Goal: Information Seeking & Learning: Find specific fact

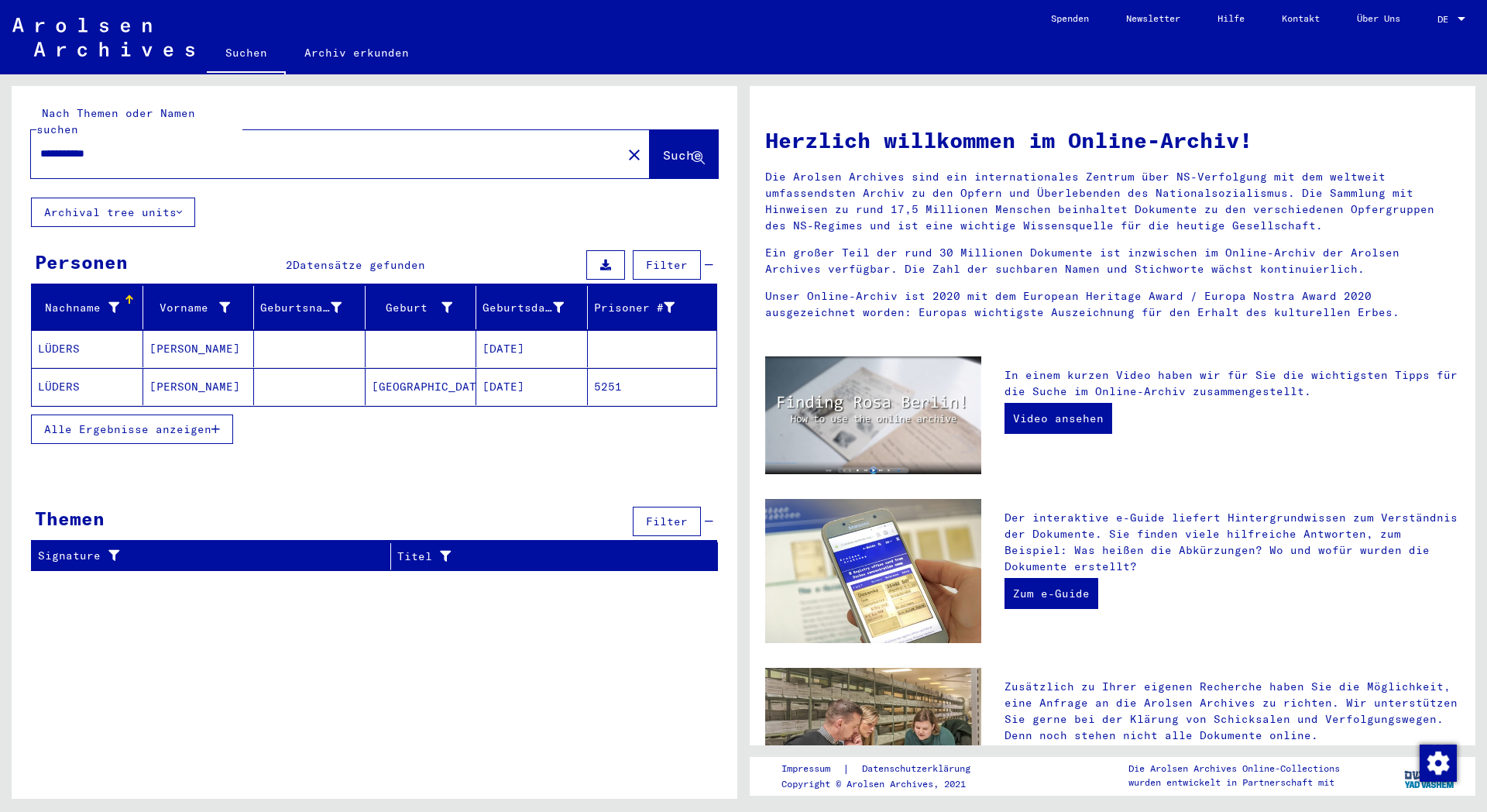
drag, startPoint x: 146, startPoint y: 137, endPoint x: 0, endPoint y: 122, distance: 146.8
click at [40, 145] on input "**********" at bounding box center [322, 153] width 563 height 16
paste input "text"
type input "*******"
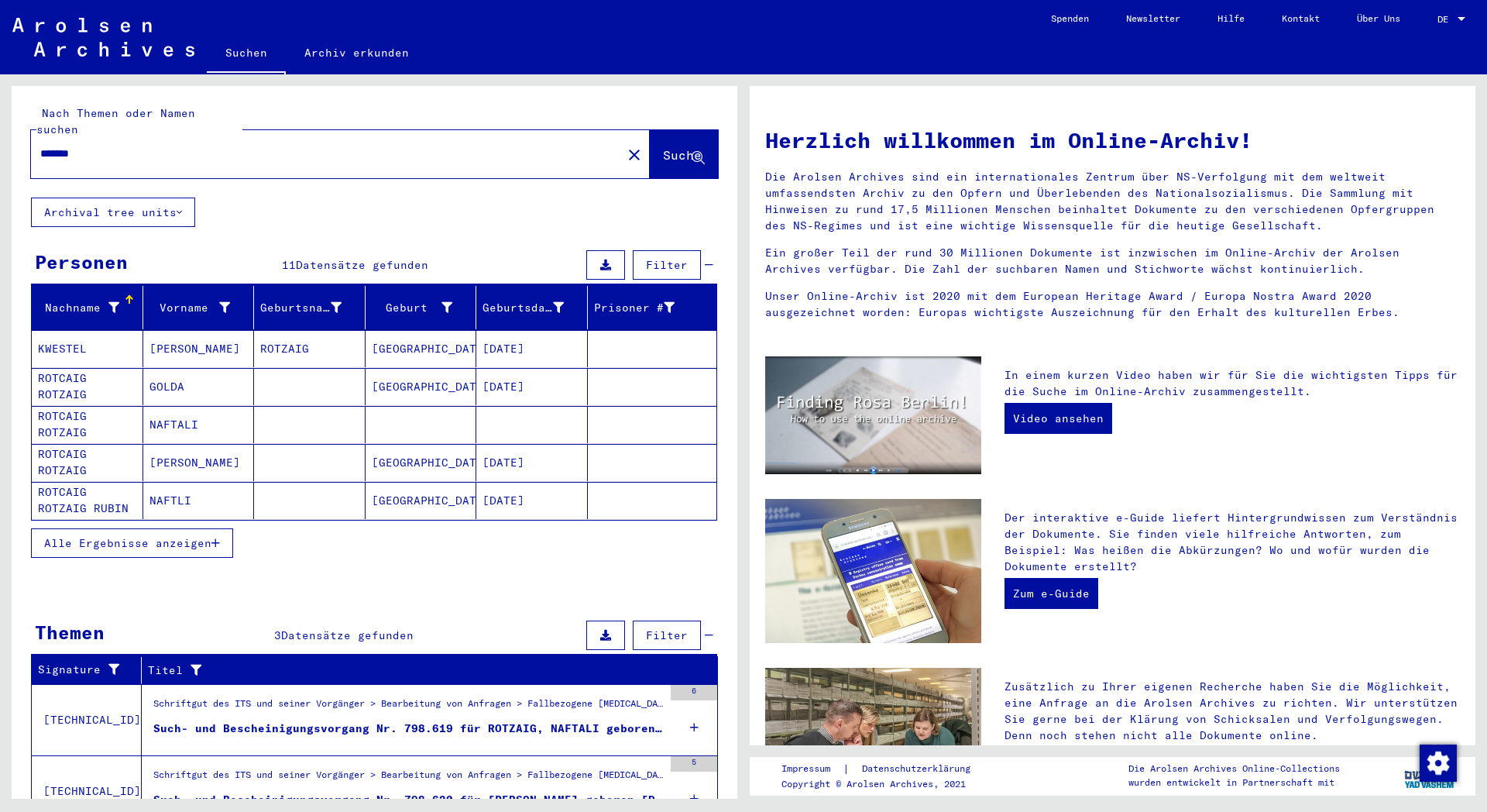
click at [111, 536] on span "Alle Ergebnisse anzeigen" at bounding box center [128, 543] width 168 height 14
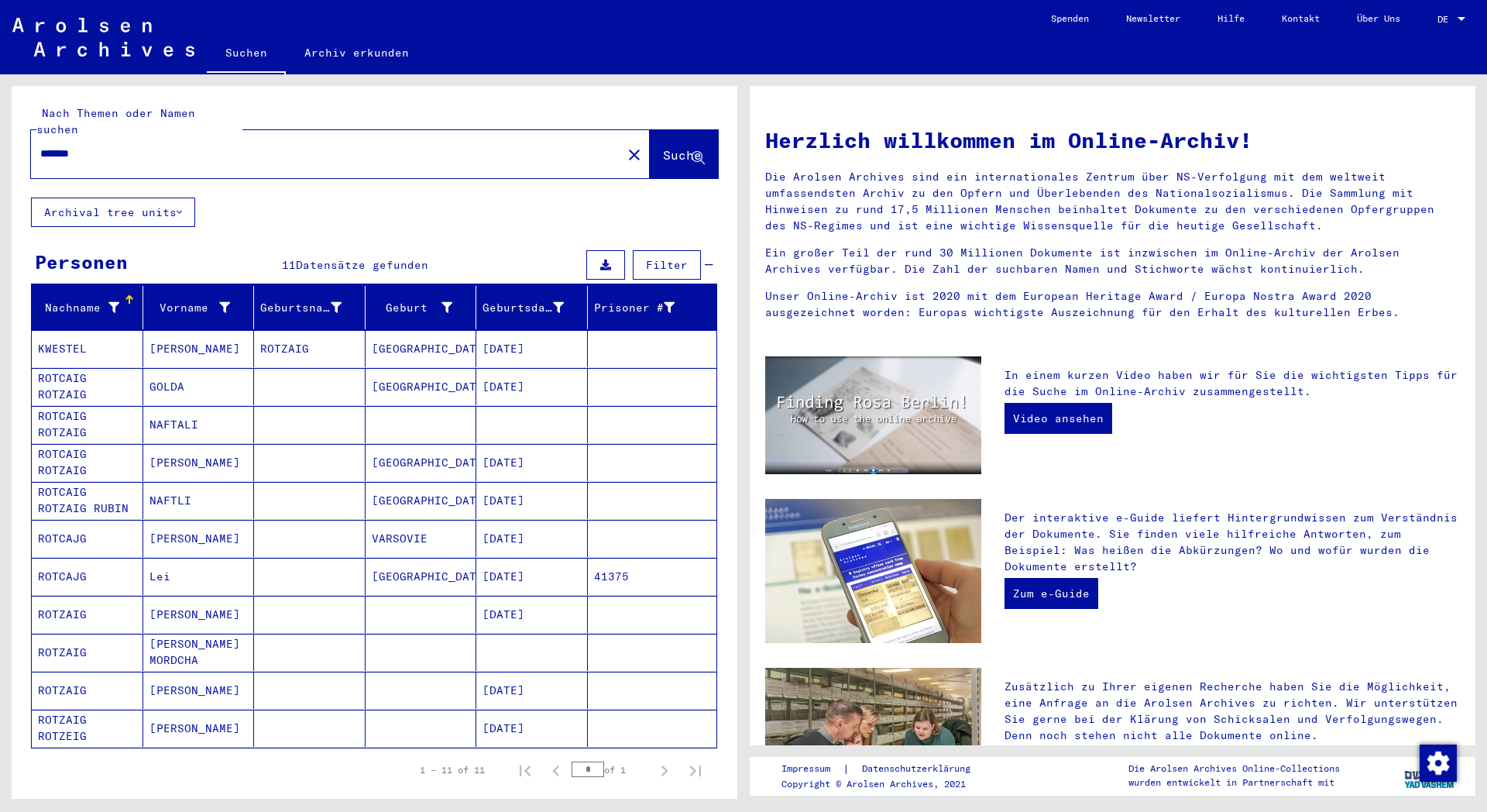
click at [408, 406] on mat-cell at bounding box center [421, 424] width 111 height 37
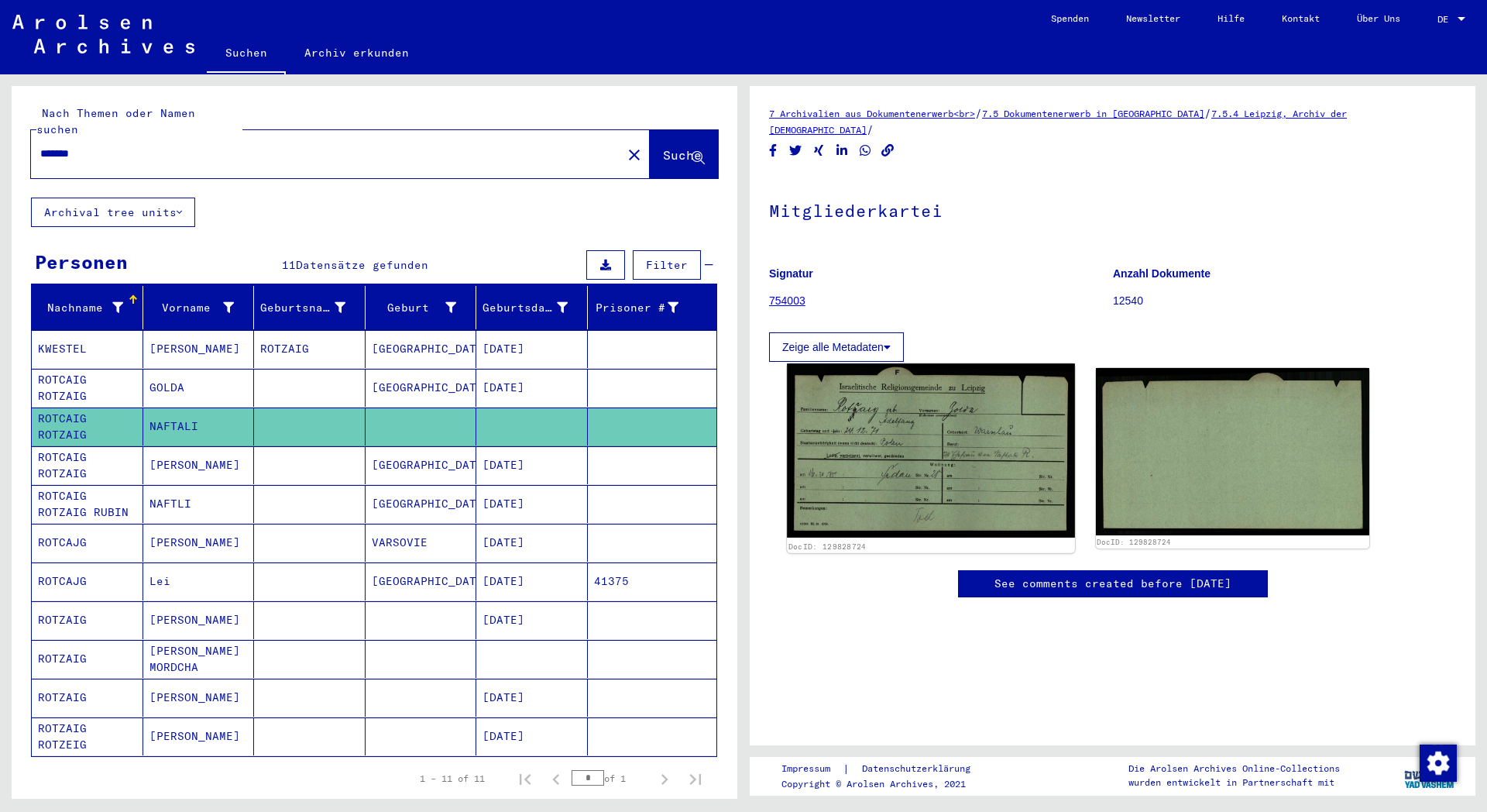
click at [1030, 479] on img at bounding box center [931, 449] width 287 height 174
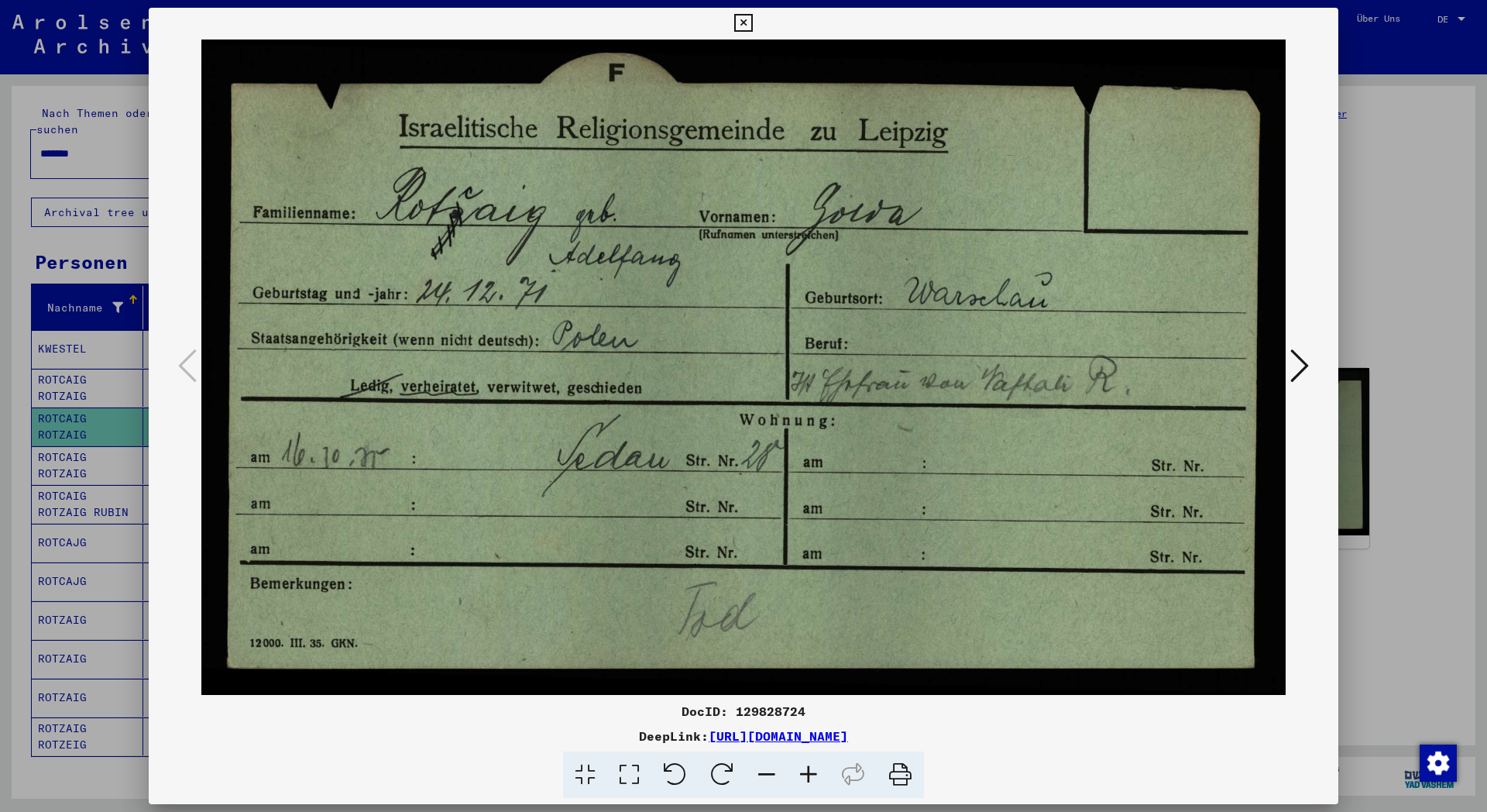
click at [752, 27] on icon at bounding box center [744, 23] width 18 height 19
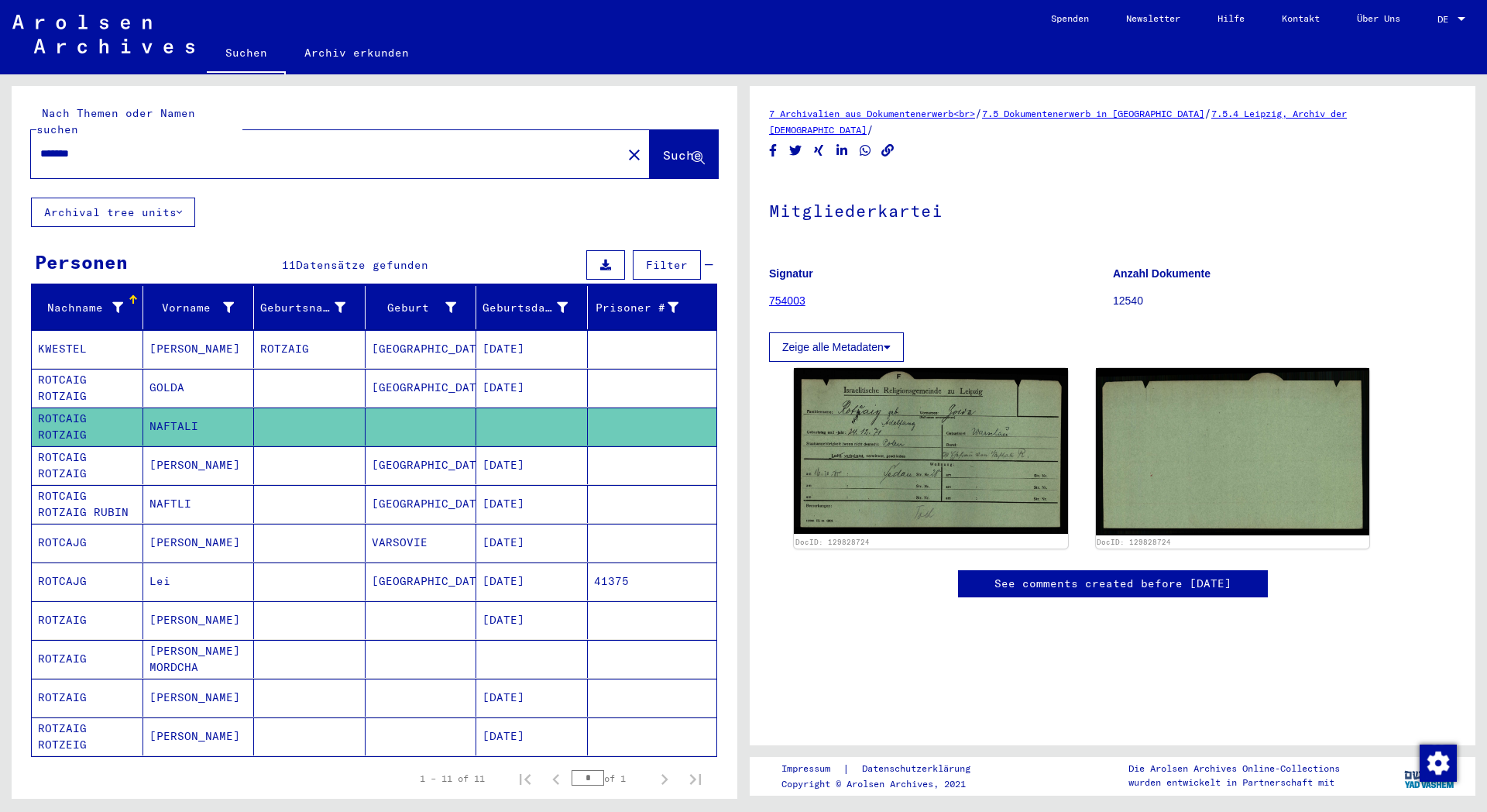
click at [416, 497] on mat-cell "[GEOGRAPHIC_DATA]" at bounding box center [421, 504] width 111 height 38
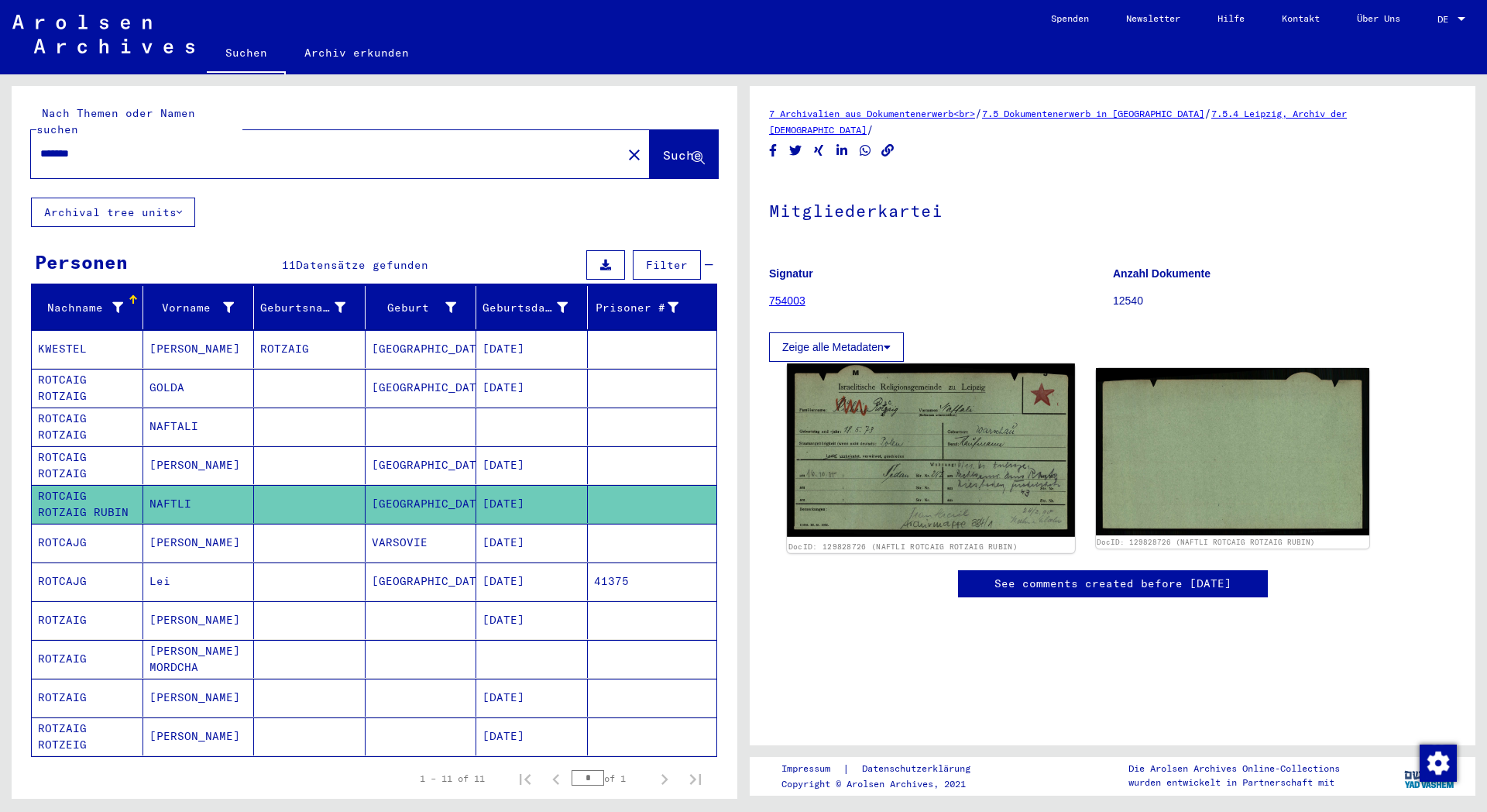
click at [894, 486] on img at bounding box center [931, 449] width 287 height 173
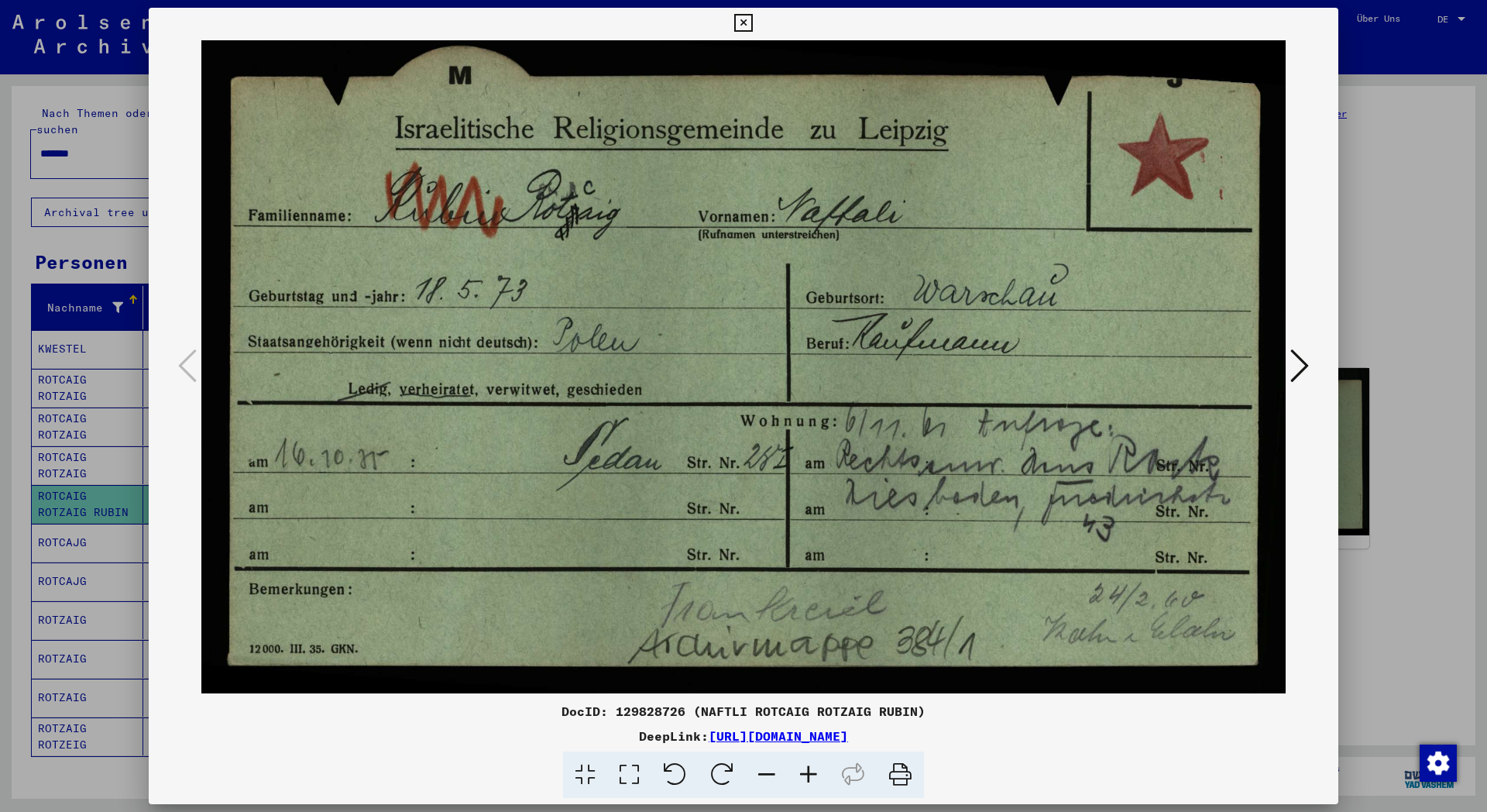
drag, startPoint x: 1026, startPoint y: 734, endPoint x: 546, endPoint y: 737, distance: 480.0
click at [546, 737] on div "DeepLink: [URL][DOMAIN_NAME]" at bounding box center [744, 735] width 1189 height 19
copy link "[URL][DOMAIN_NAME]"
click at [752, 23] on icon at bounding box center [744, 23] width 18 height 19
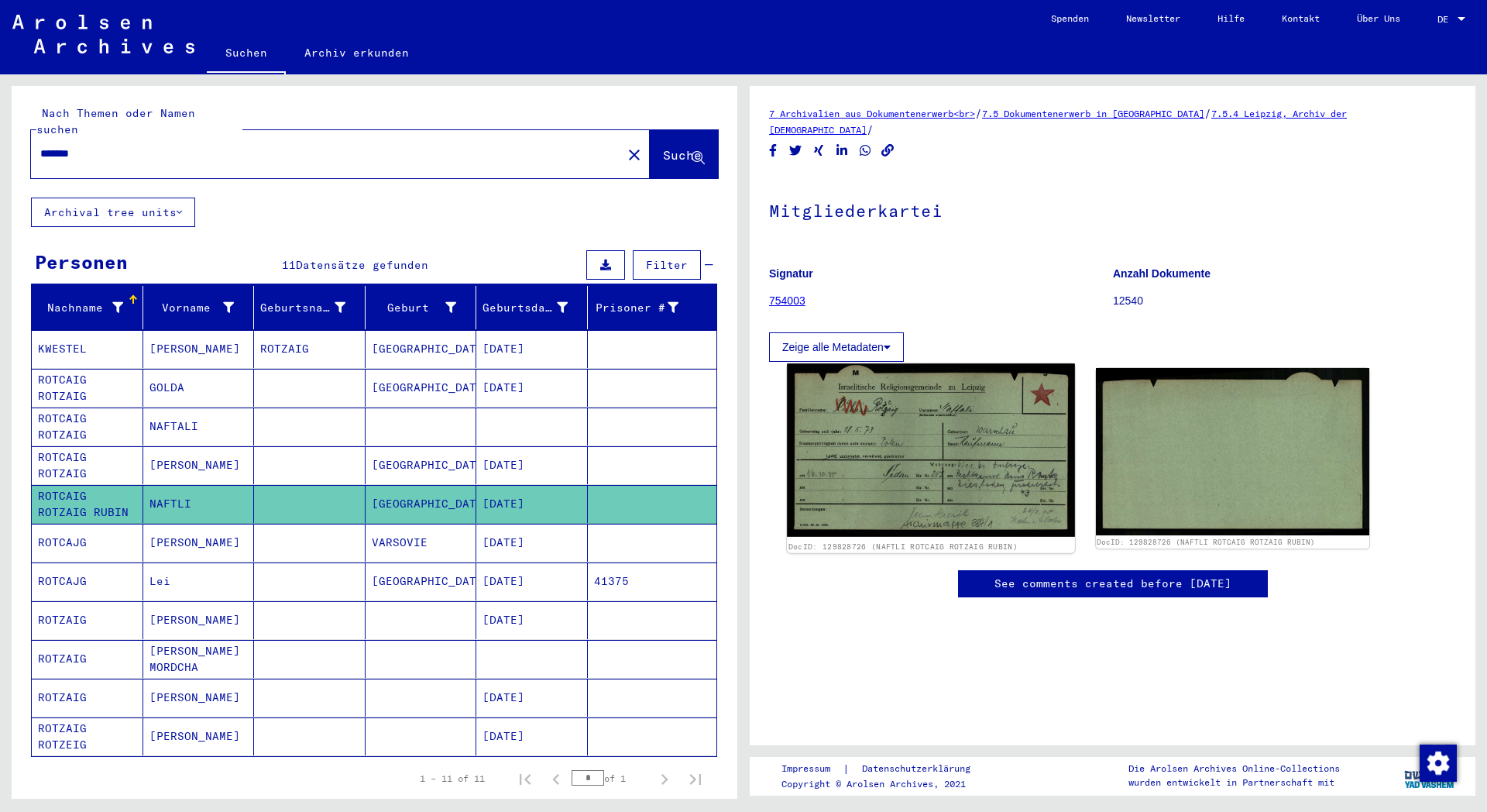
click at [985, 448] on img at bounding box center [931, 449] width 287 height 173
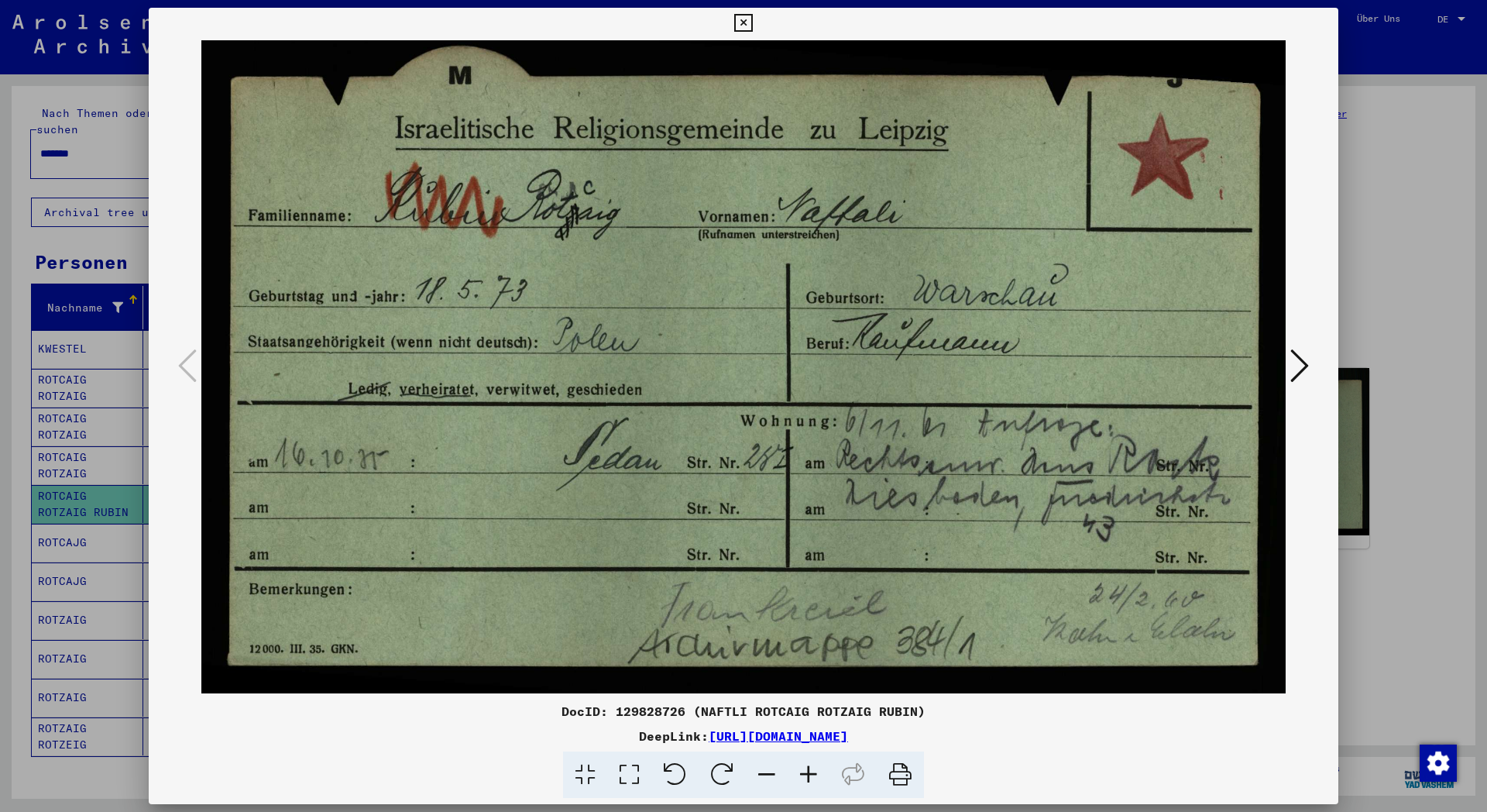
click at [1305, 362] on icon at bounding box center [1299, 365] width 19 height 37
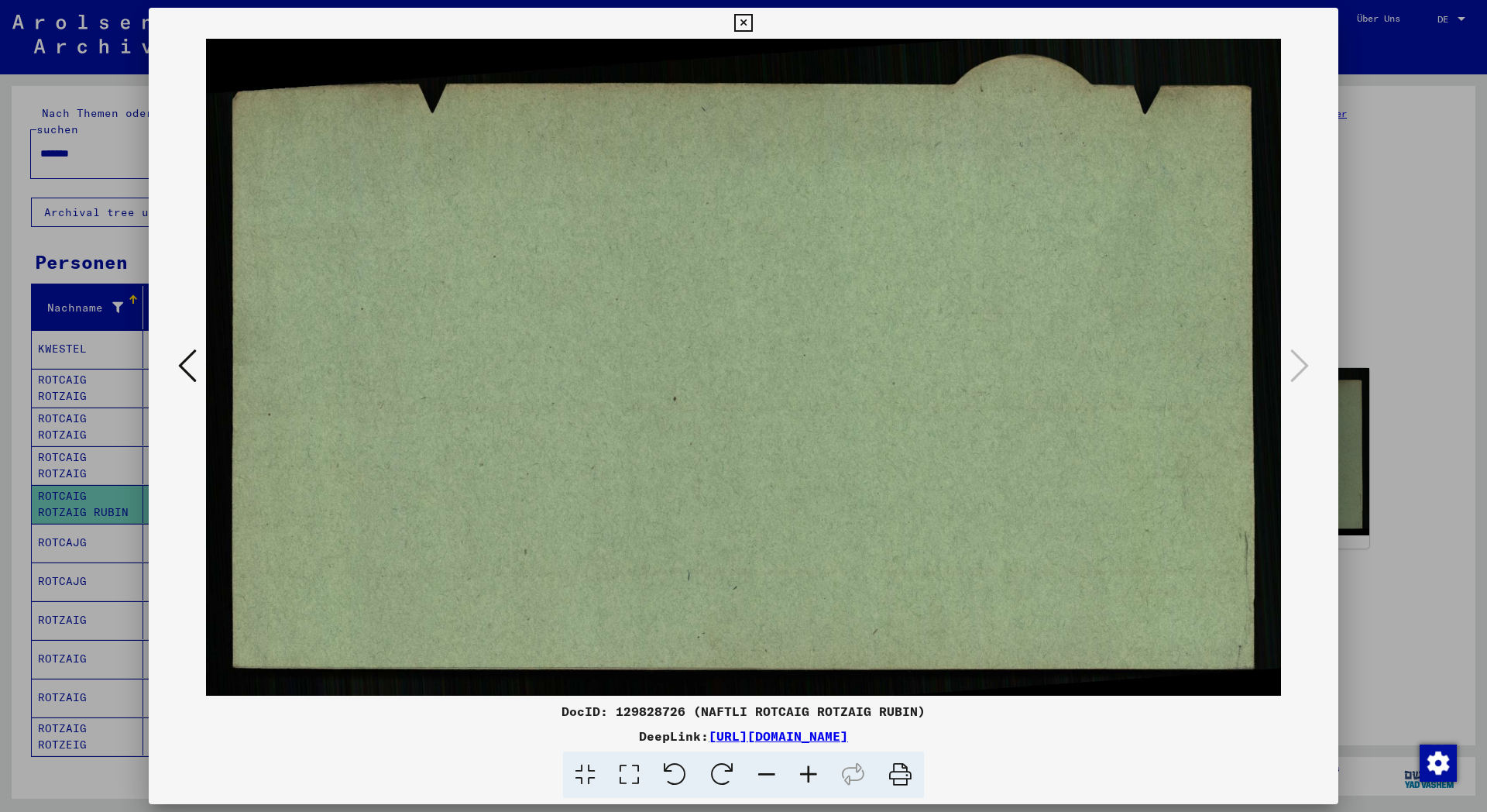
click at [1288, 351] on div at bounding box center [744, 366] width 1189 height 657
click at [752, 17] on icon at bounding box center [744, 23] width 18 height 19
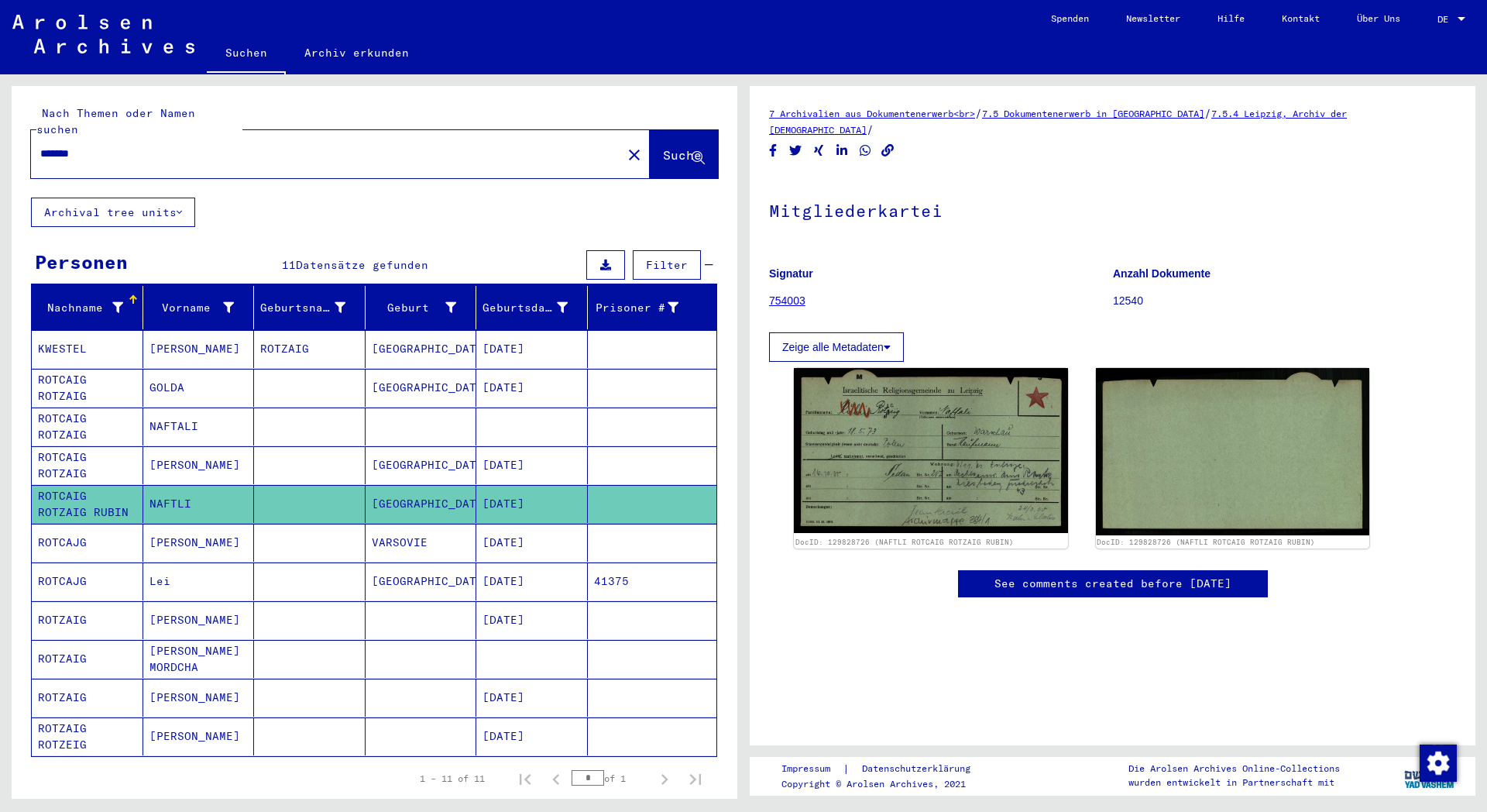
click at [392, 718] on mat-cell at bounding box center [421, 736] width 111 height 38
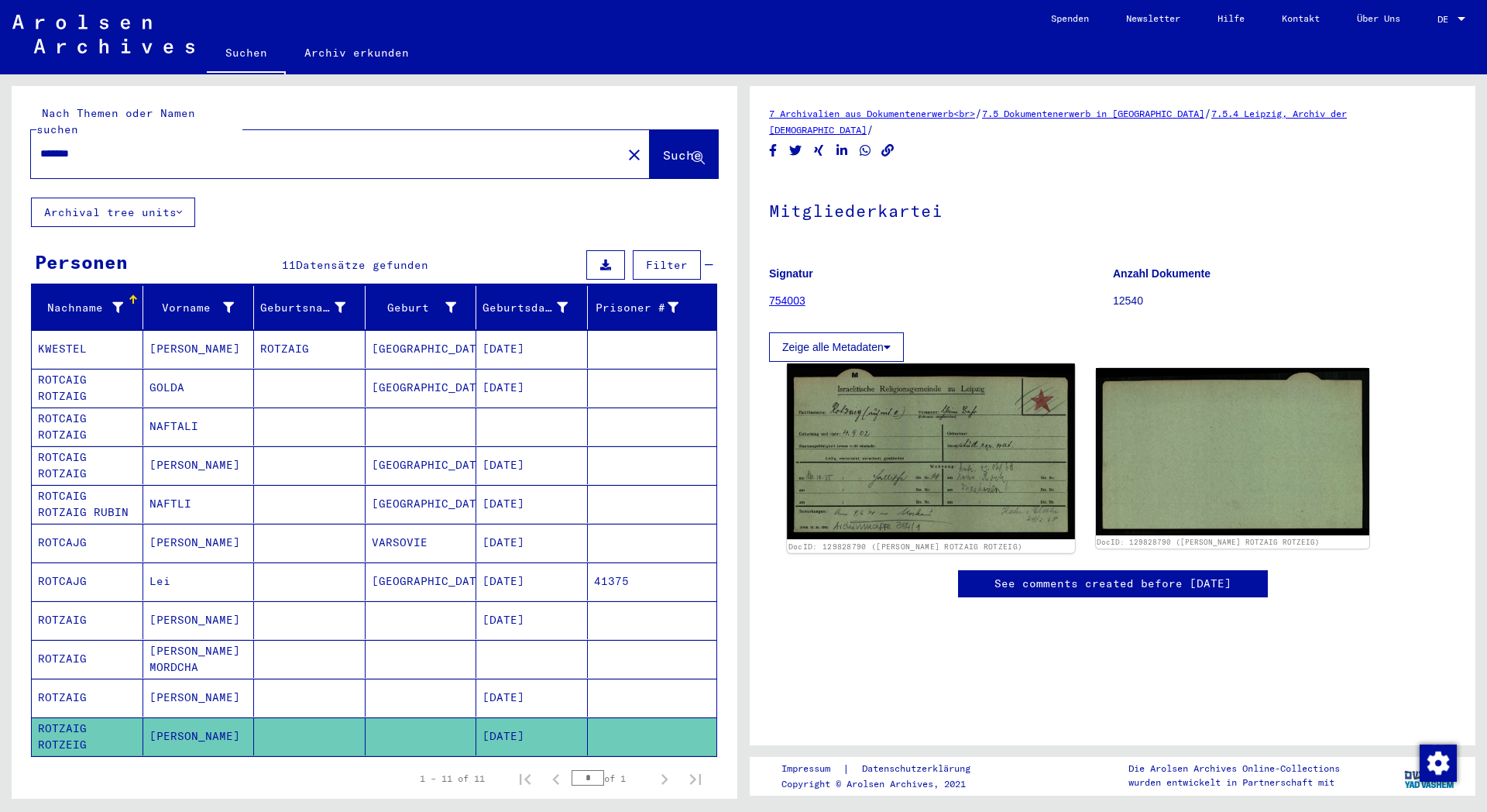
click at [900, 464] on img at bounding box center [931, 450] width 287 height 176
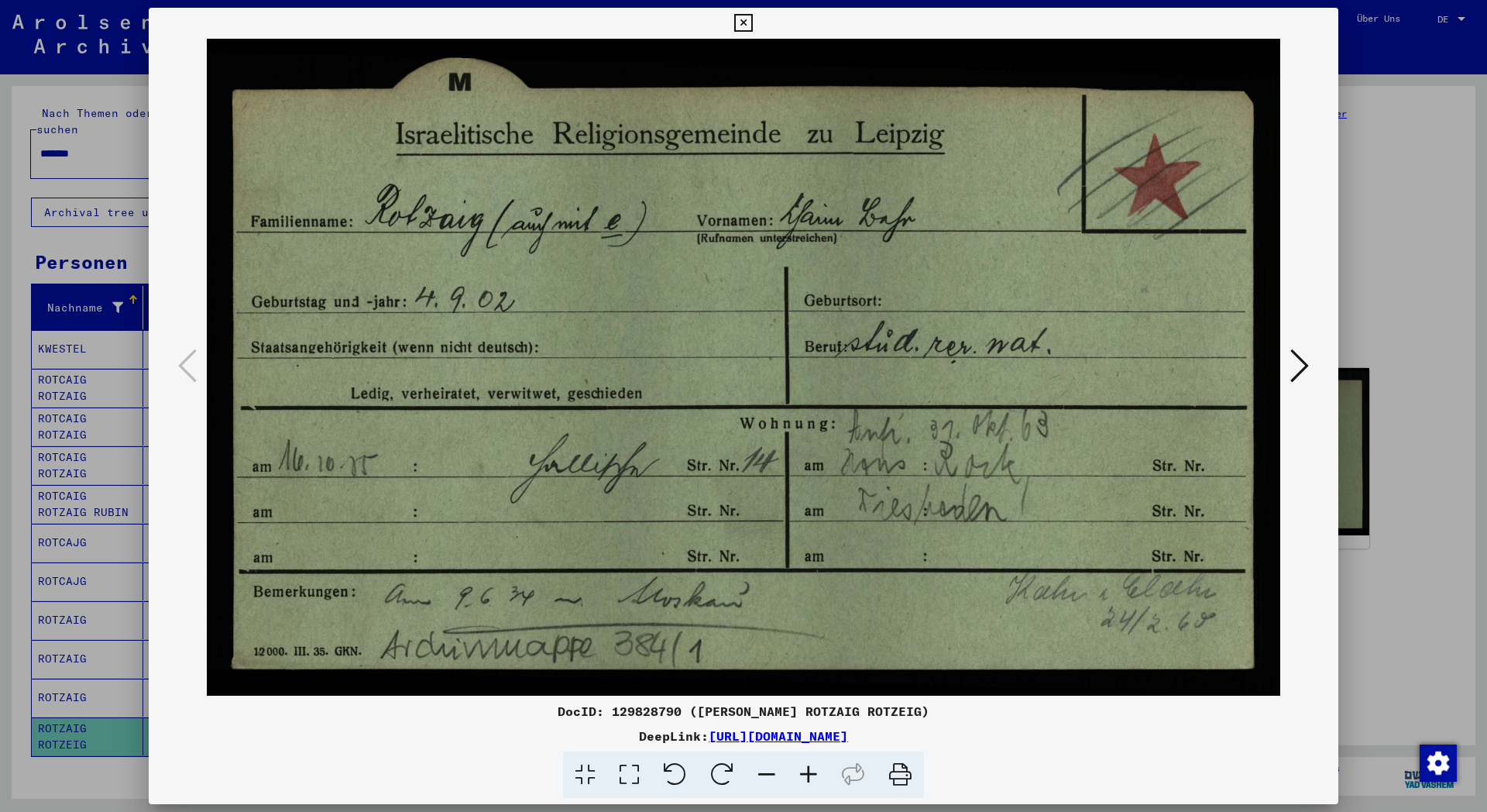
drag, startPoint x: 1021, startPoint y: 735, endPoint x: 546, endPoint y: 730, distance: 475.0
click at [546, 730] on div "DeepLink: [URL][DOMAIN_NAME]" at bounding box center [744, 735] width 1189 height 19
copy link "[URL][DOMAIN_NAME]"
click at [752, 22] on icon at bounding box center [744, 23] width 18 height 19
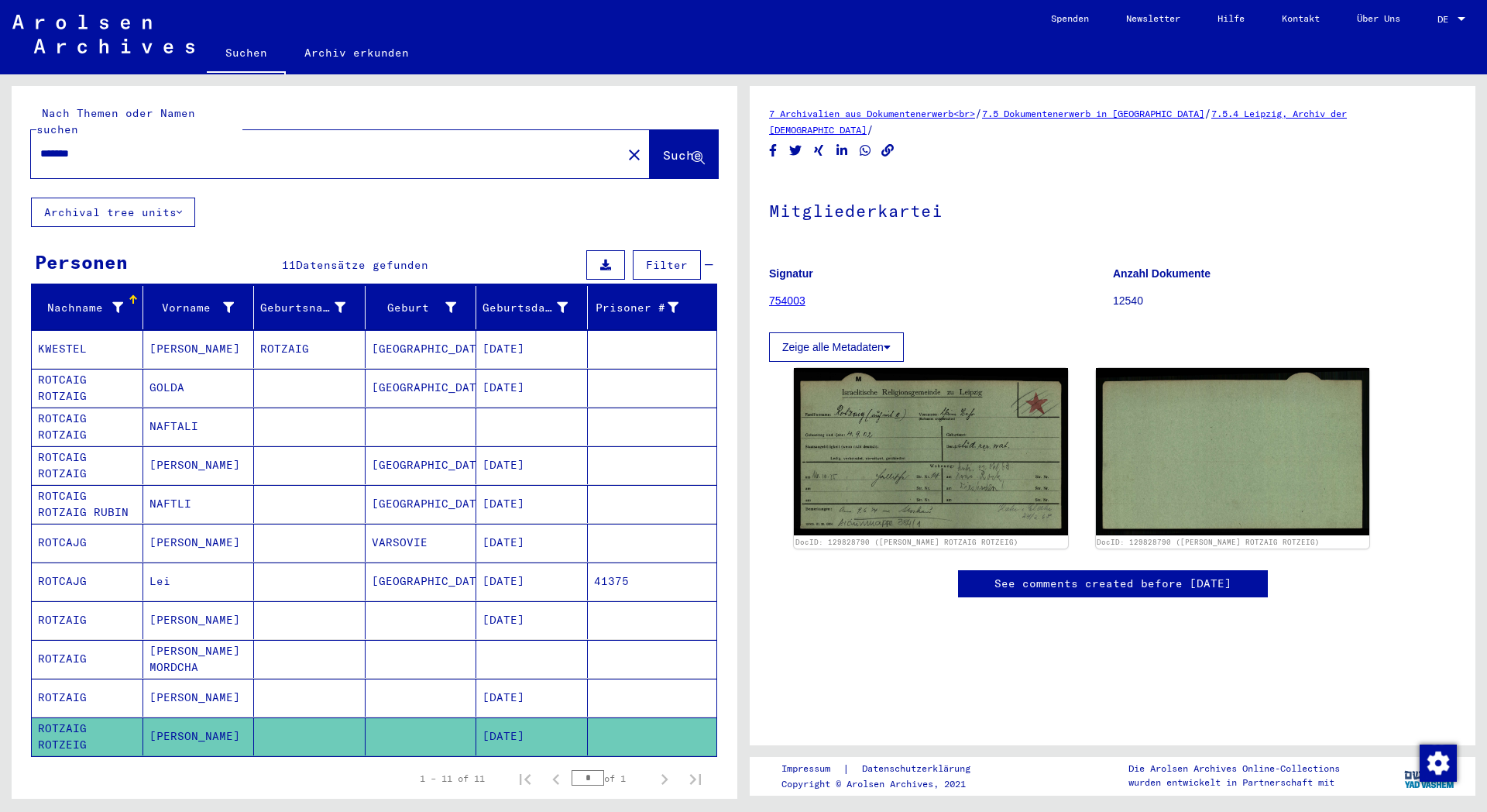
drag, startPoint x: 765, startPoint y: 114, endPoint x: 948, endPoint y: 144, distance: 185.4
click at [948, 144] on yv-its-full-details "7 Archivalien aus Dokumentenerwerb<br> / 7.5 Dokumentenerwerb in [GEOGRAPHIC_DA…" at bounding box center [1113, 366] width 726 height 523
click at [813, 345] on button "Zeige alle Metadaten" at bounding box center [836, 347] width 135 height 29
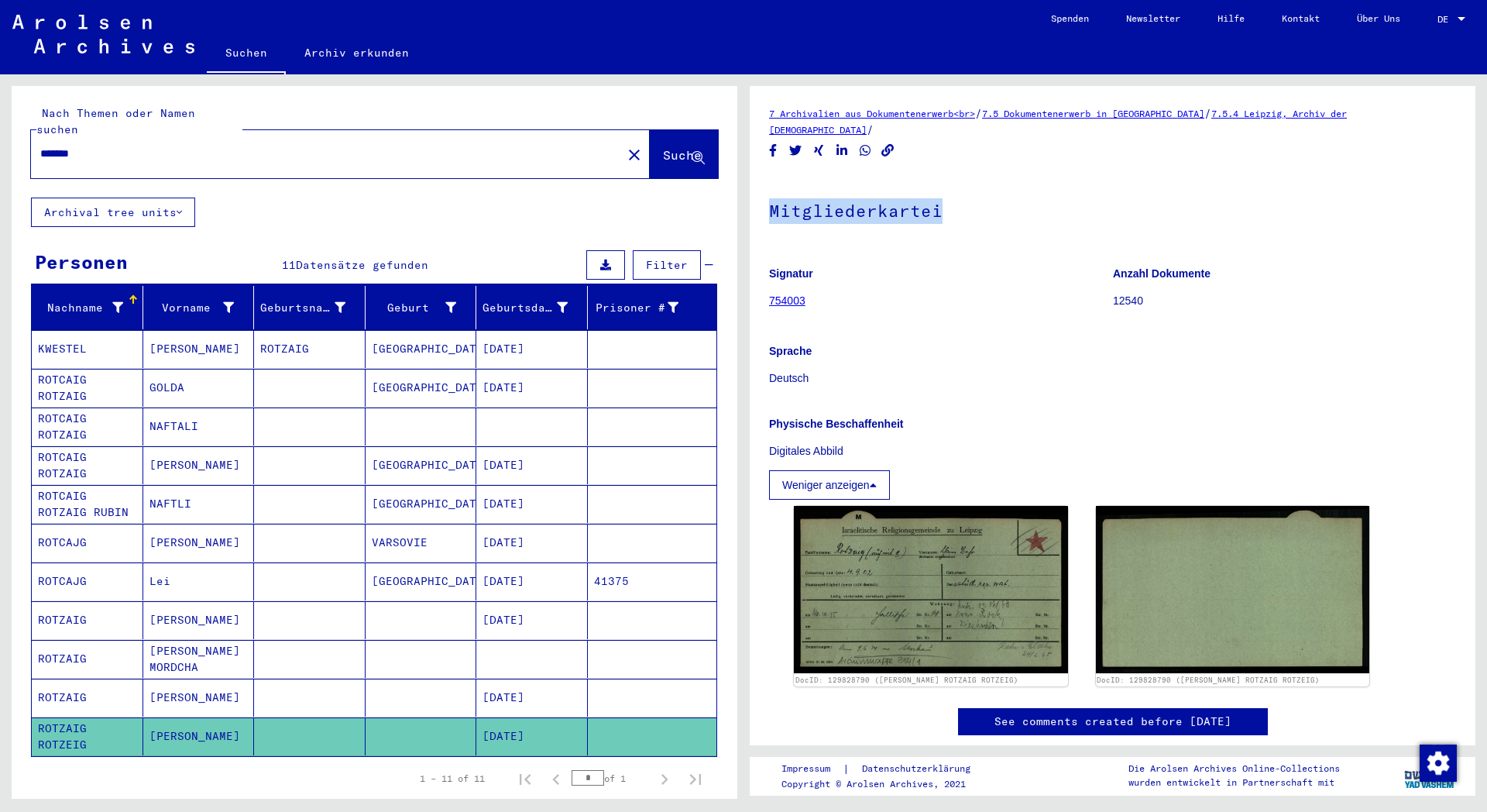
drag, startPoint x: 769, startPoint y: 210, endPoint x: 945, endPoint y: 216, distance: 176.1
click at [945, 216] on h1 "Mitgliederkartei" at bounding box center [1113, 209] width 687 height 68
copy h1 "Mitgliederkartei"
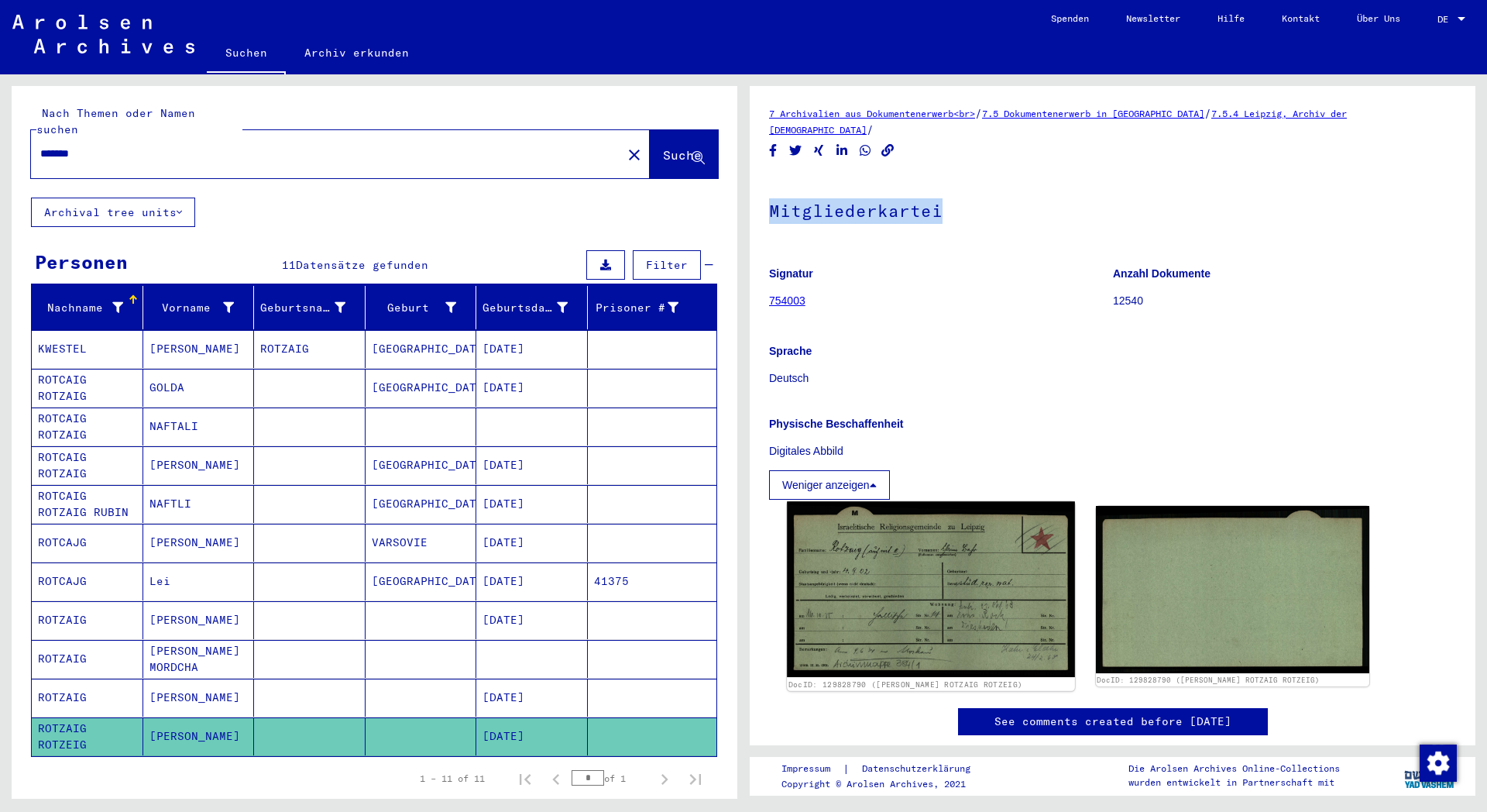
click at [875, 572] on img at bounding box center [931, 588] width 287 height 176
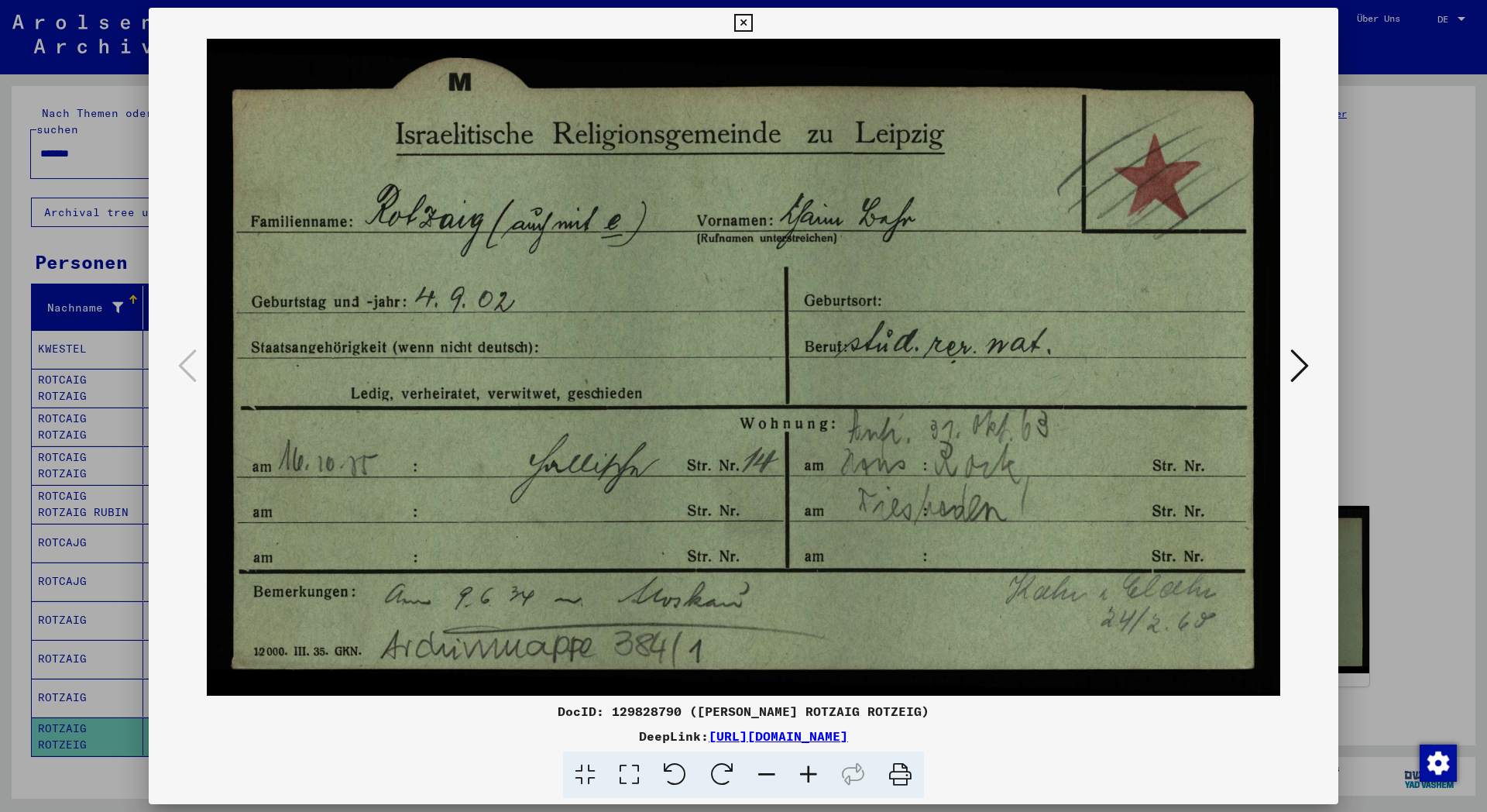
click at [752, 25] on icon at bounding box center [744, 23] width 18 height 19
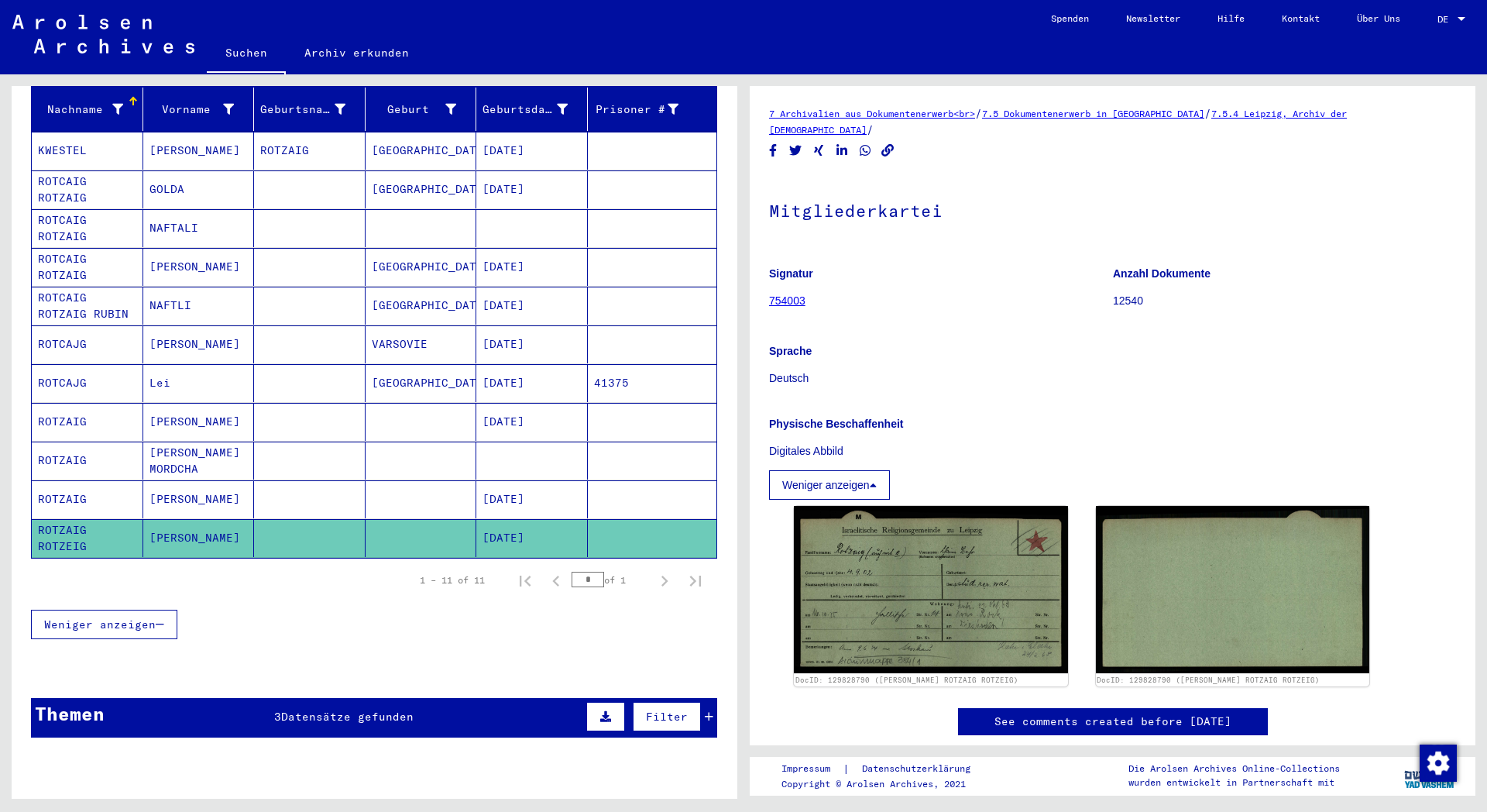
scroll to position [334, 0]
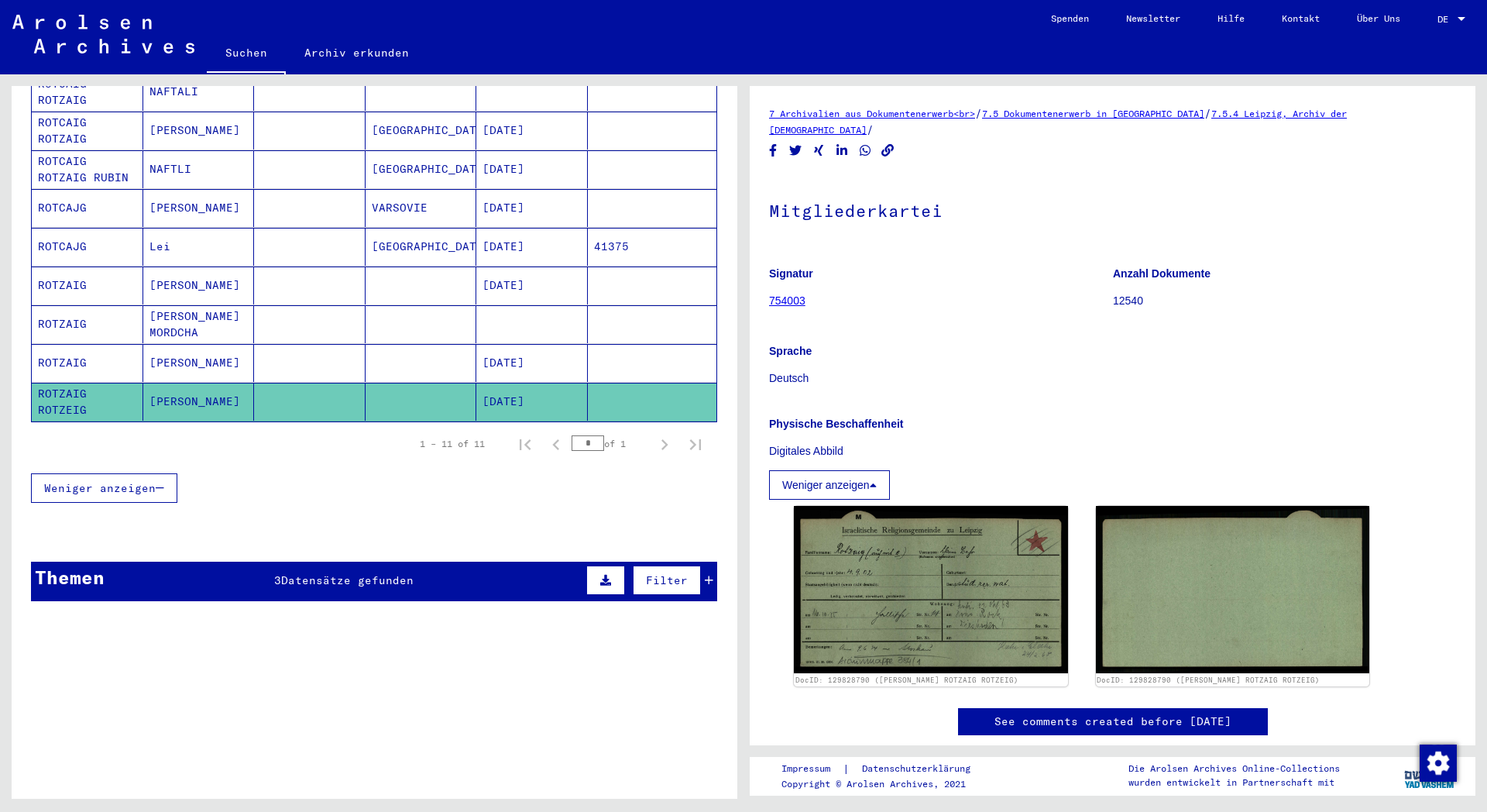
click at [289, 573] on span "Datensätze gefunden" at bounding box center [347, 580] width 133 height 14
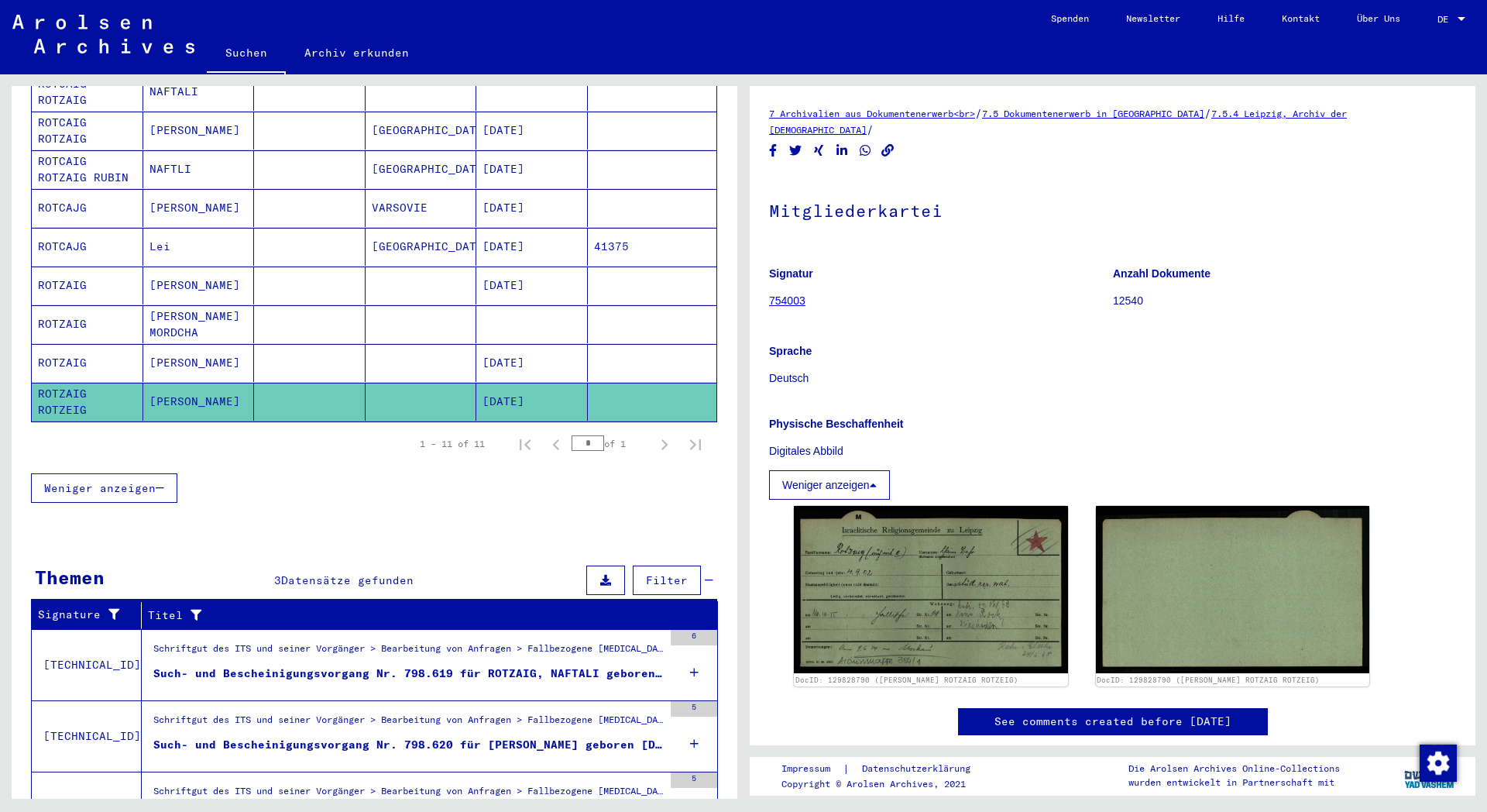
scroll to position [409, 0]
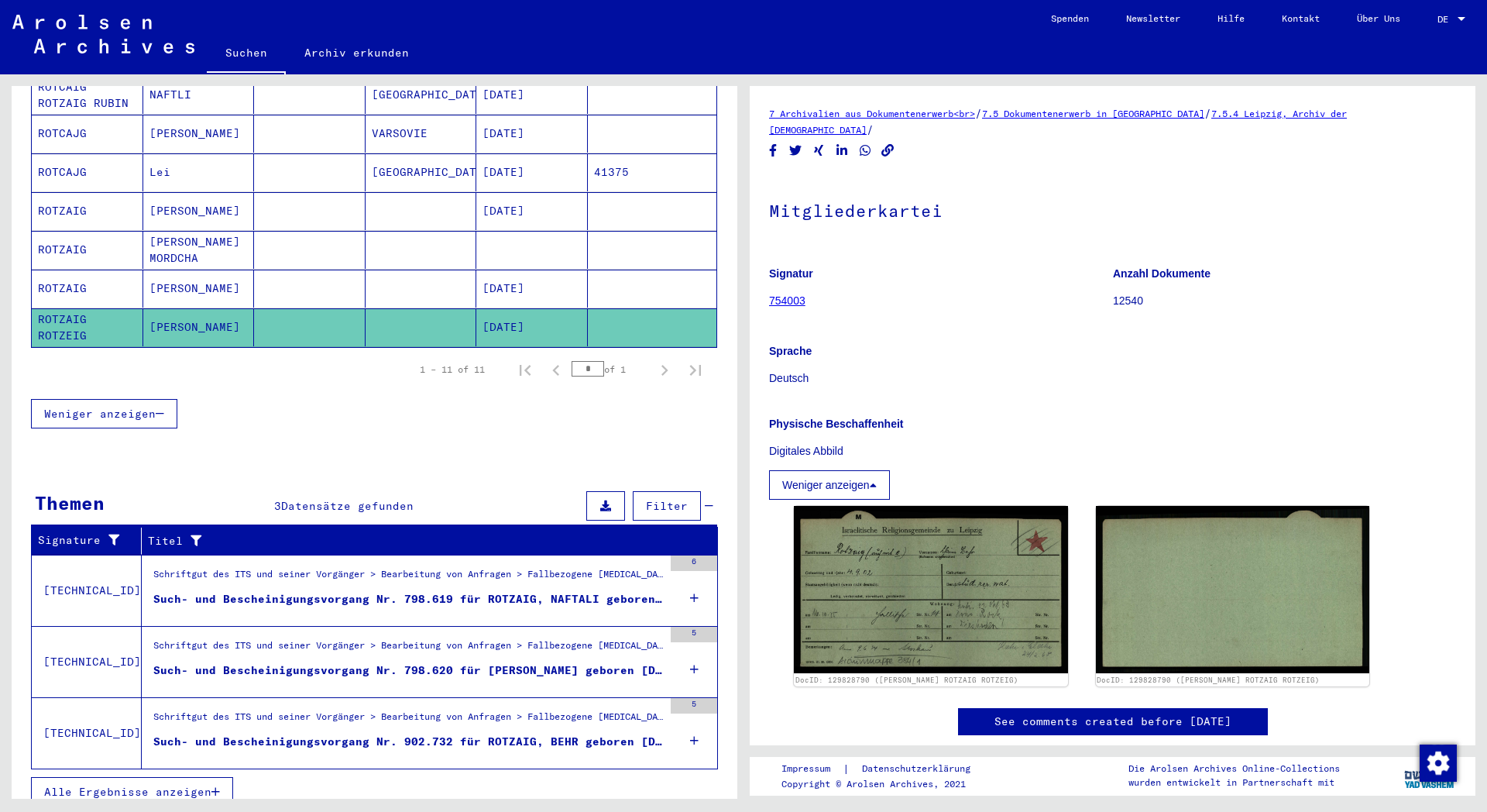
click at [410, 734] on div "Such- und Bescheinigungsvorgang Nr. 902.732 für ROTZAIG, BEHR geboren [DEMOGRAP…" at bounding box center [408, 742] width 510 height 16
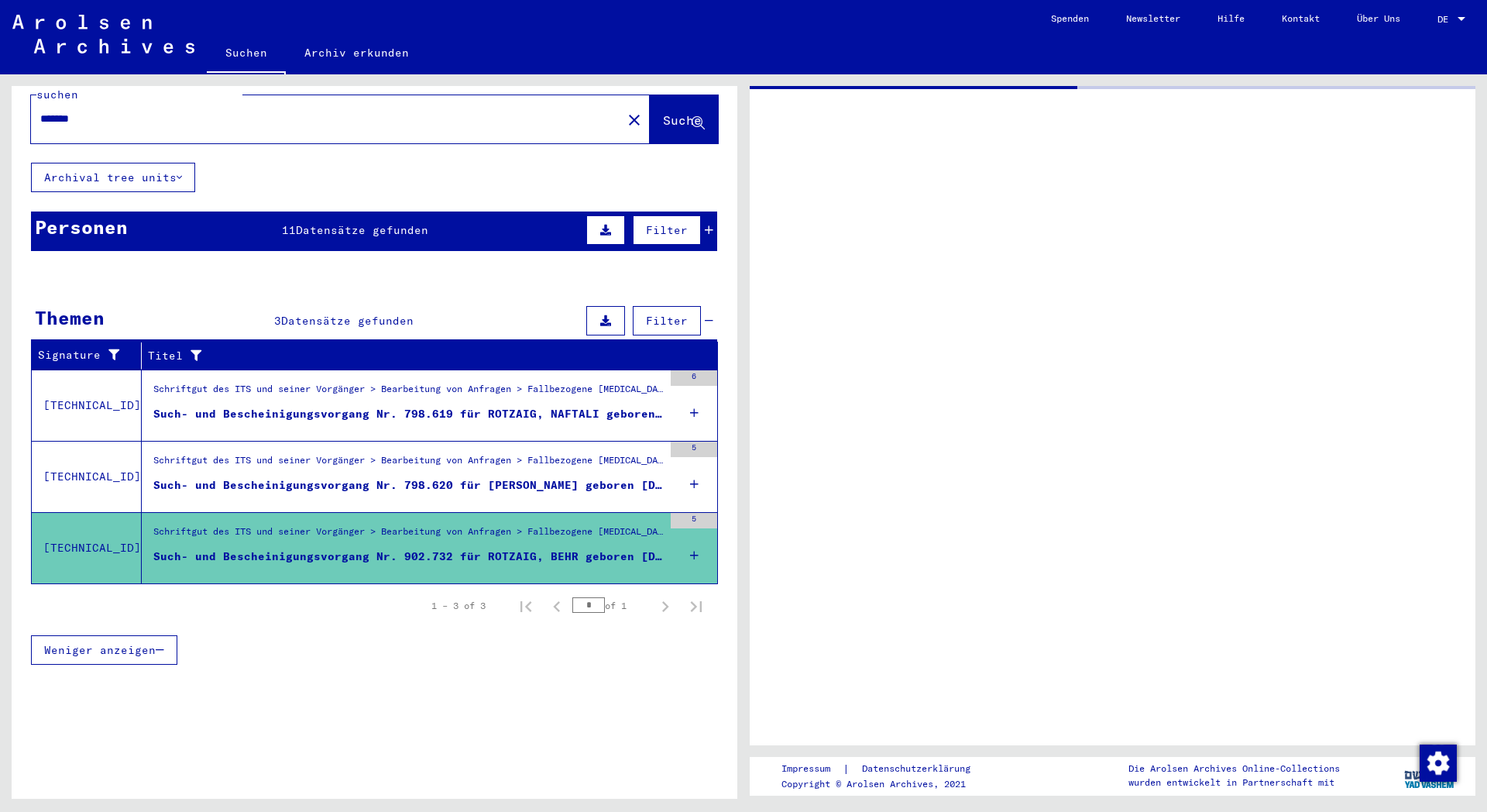
scroll to position [19, 0]
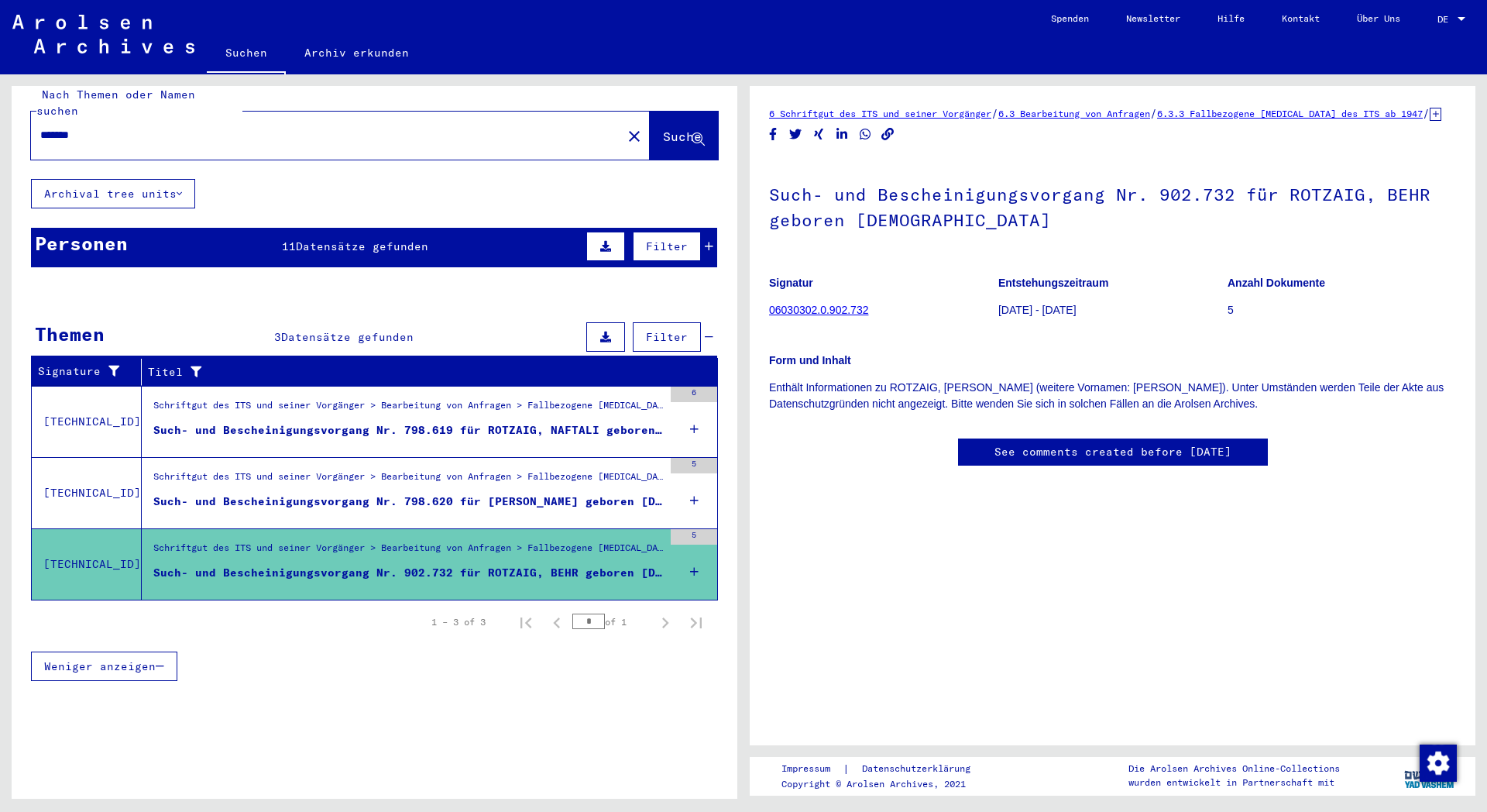
click at [1430, 121] on icon at bounding box center [1435, 114] width 12 height 13
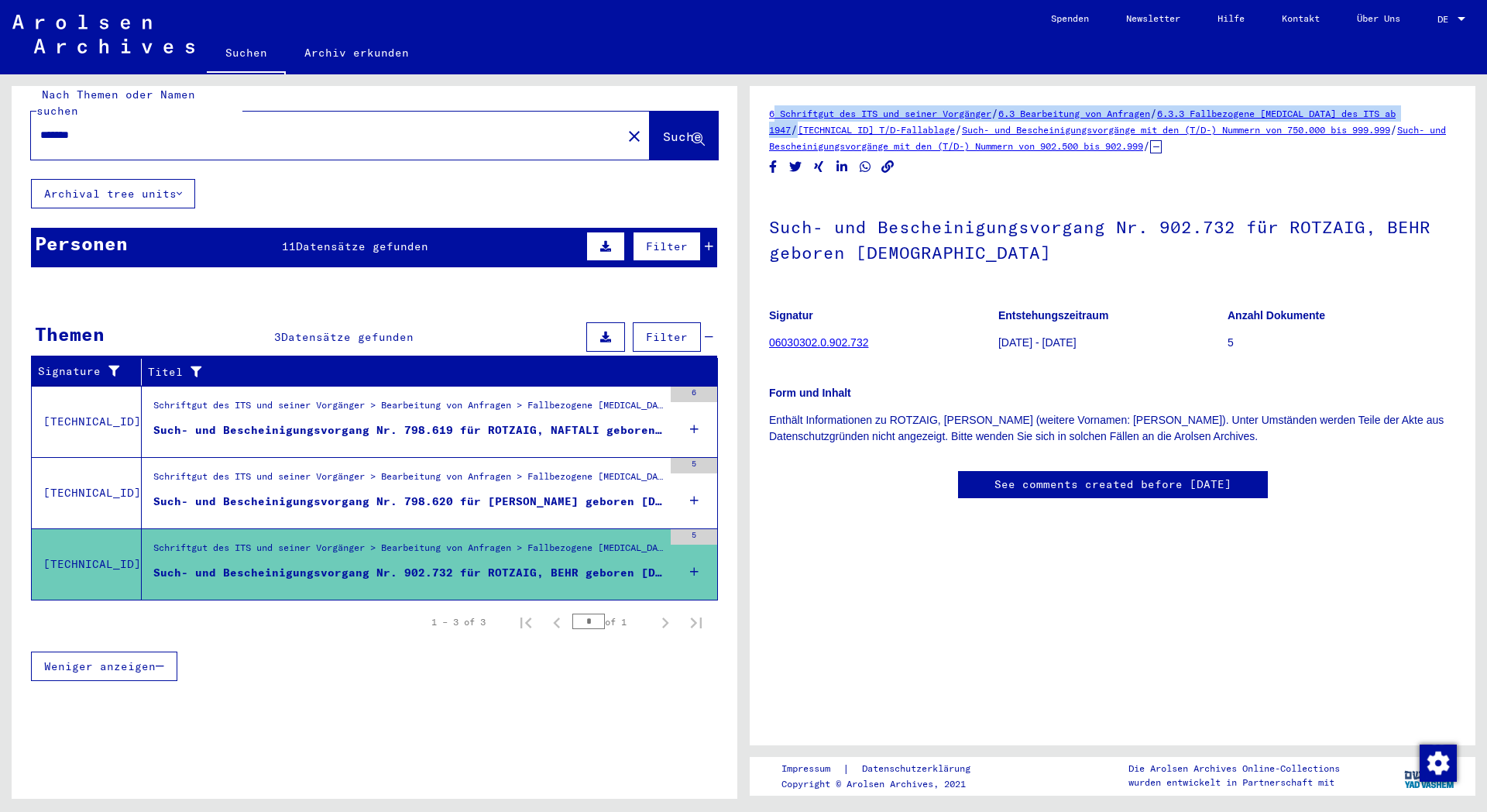
drag, startPoint x: 768, startPoint y: 113, endPoint x: 1438, endPoint y: 107, distance: 670.0
click at [1438, 107] on yv-its-full-details "6 Schriftgut des ITS und seiner Vorgänger / 6.3 Bearbeitung von Anfragen / 6.3.…" at bounding box center [1113, 317] width 726 height 424
copy div "6 Schriftgut des ITS und seiner Vorgänger / 6.3 Bearbeitung von Anfragen / 6.3.…"
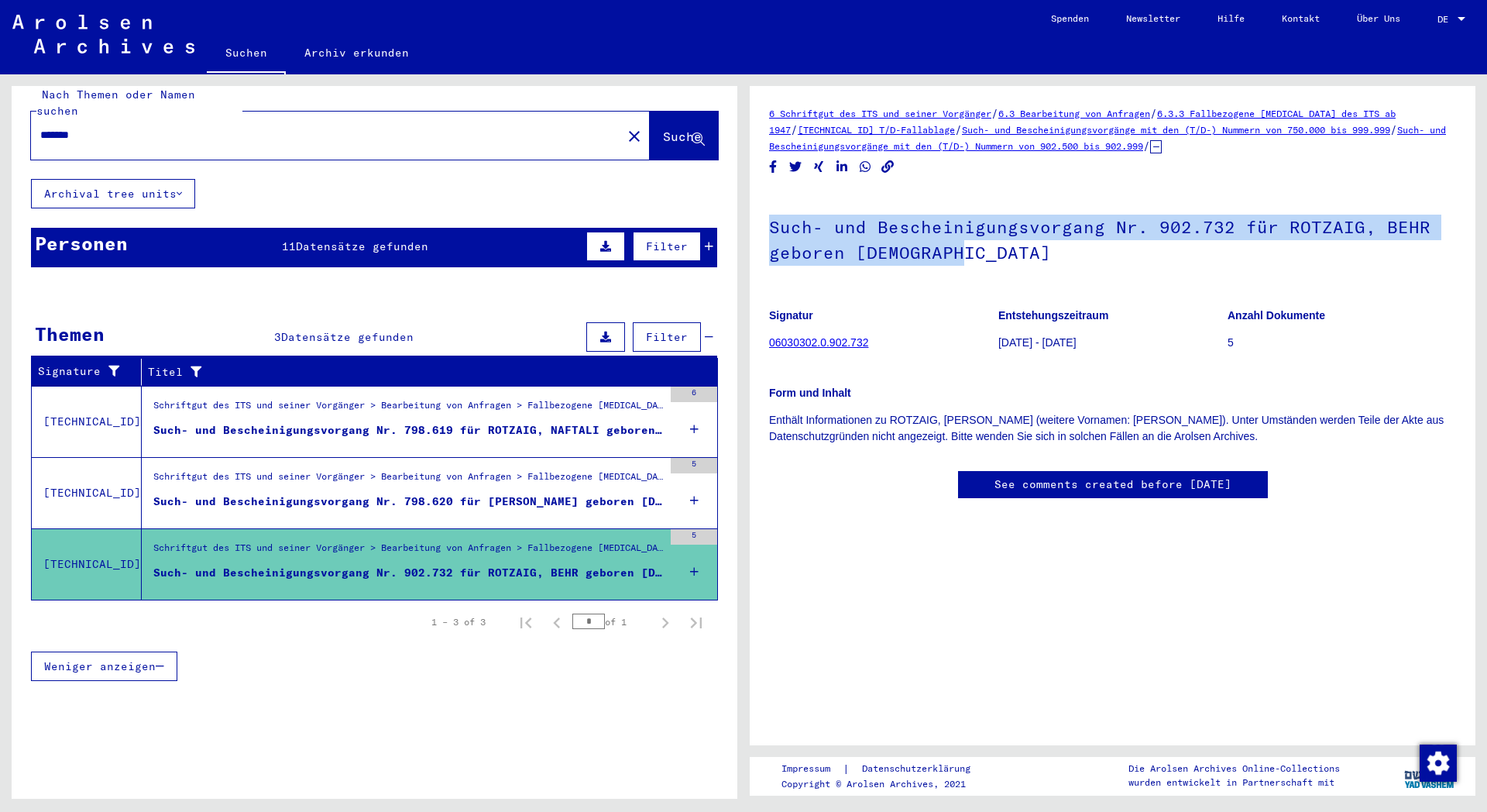
drag, startPoint x: 768, startPoint y: 225, endPoint x: 997, endPoint y: 245, distance: 229.9
click at [997, 245] on yv-its-full-details "6 Schriftgut des ITS und seiner Vorgänger / 6.3 Bearbeitung von Anfragen / 6.3.…" at bounding box center [1113, 317] width 726 height 424
copy h1 "Such- und Bescheinigungsvorgang Nr. 902.732 für ROTZAIG, BEHR geboren [DEMOGRAP…"
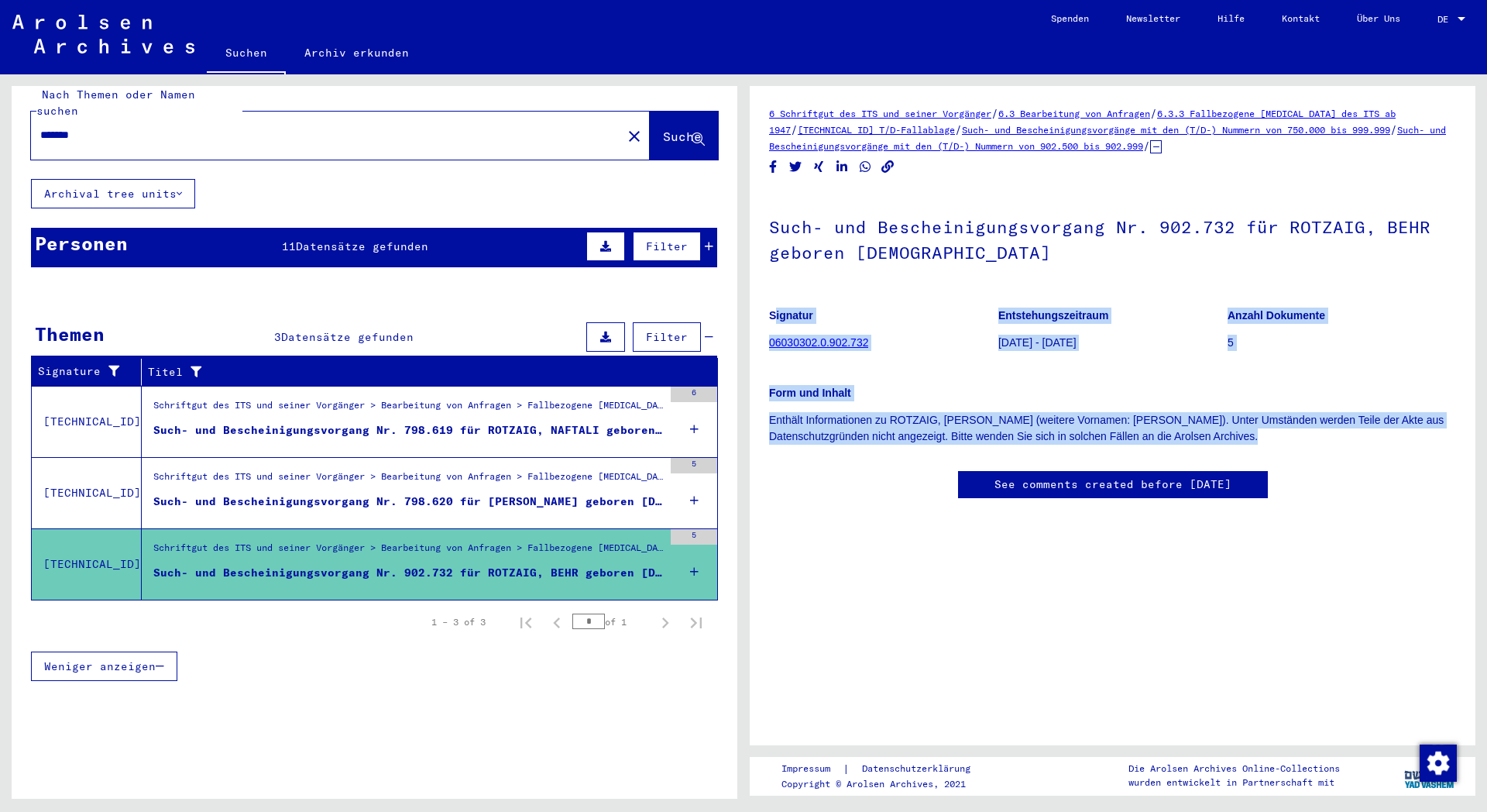
drag, startPoint x: 770, startPoint y: 312, endPoint x: 1297, endPoint y: 455, distance: 546.1
click at [998, 366] on mat-grid-tile "Signatur 06030302.0.902.732" at bounding box center [883, 332] width 228 height 70
copy div "Signatur 06030302.0.902.732 Entstehungszeitraum [DATE] - [DATE] Anzahl Dokument…"
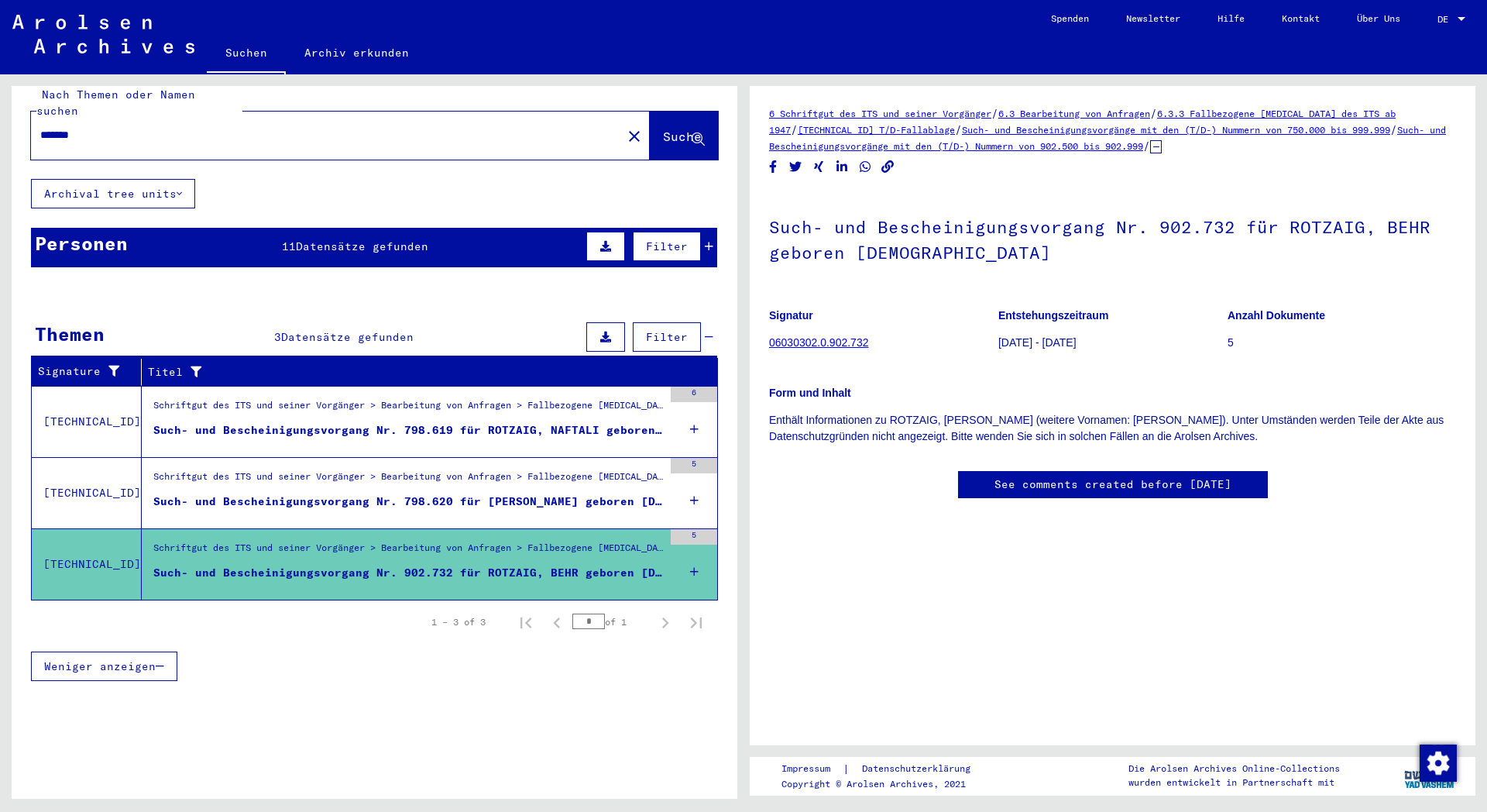
click at [301, 493] on div "Such- und Bescheinigungsvorgang Nr. 798.620 für [PERSON_NAME] geboren [DEMOGRAP…" at bounding box center [408, 501] width 510 height 16
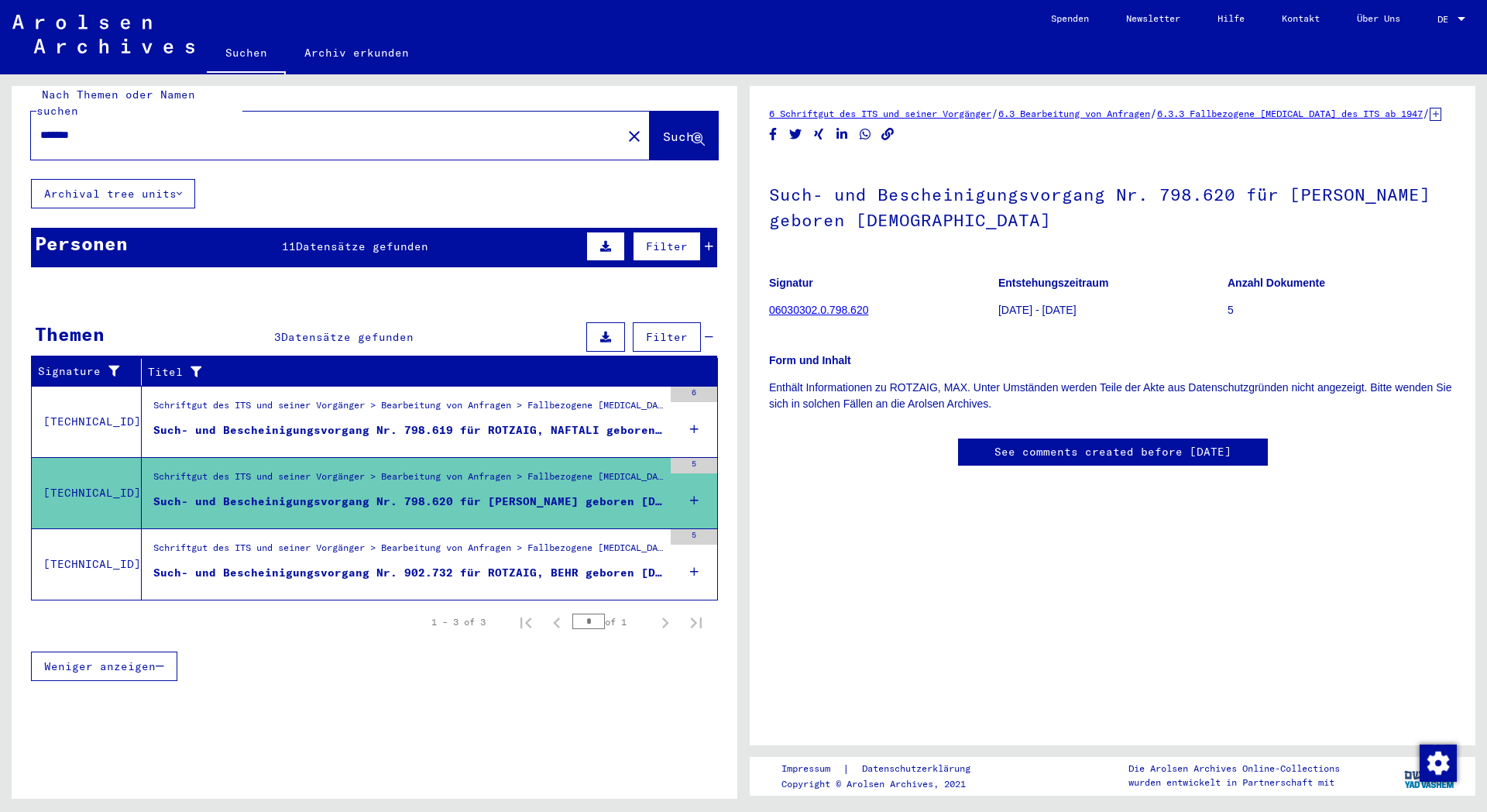
click at [317, 422] on div "Such- und Bescheinigungsvorgang Nr. 798.619 für ROTZAIG, NAFTALI geboren [DEMOG…" at bounding box center [408, 431] width 510 height 16
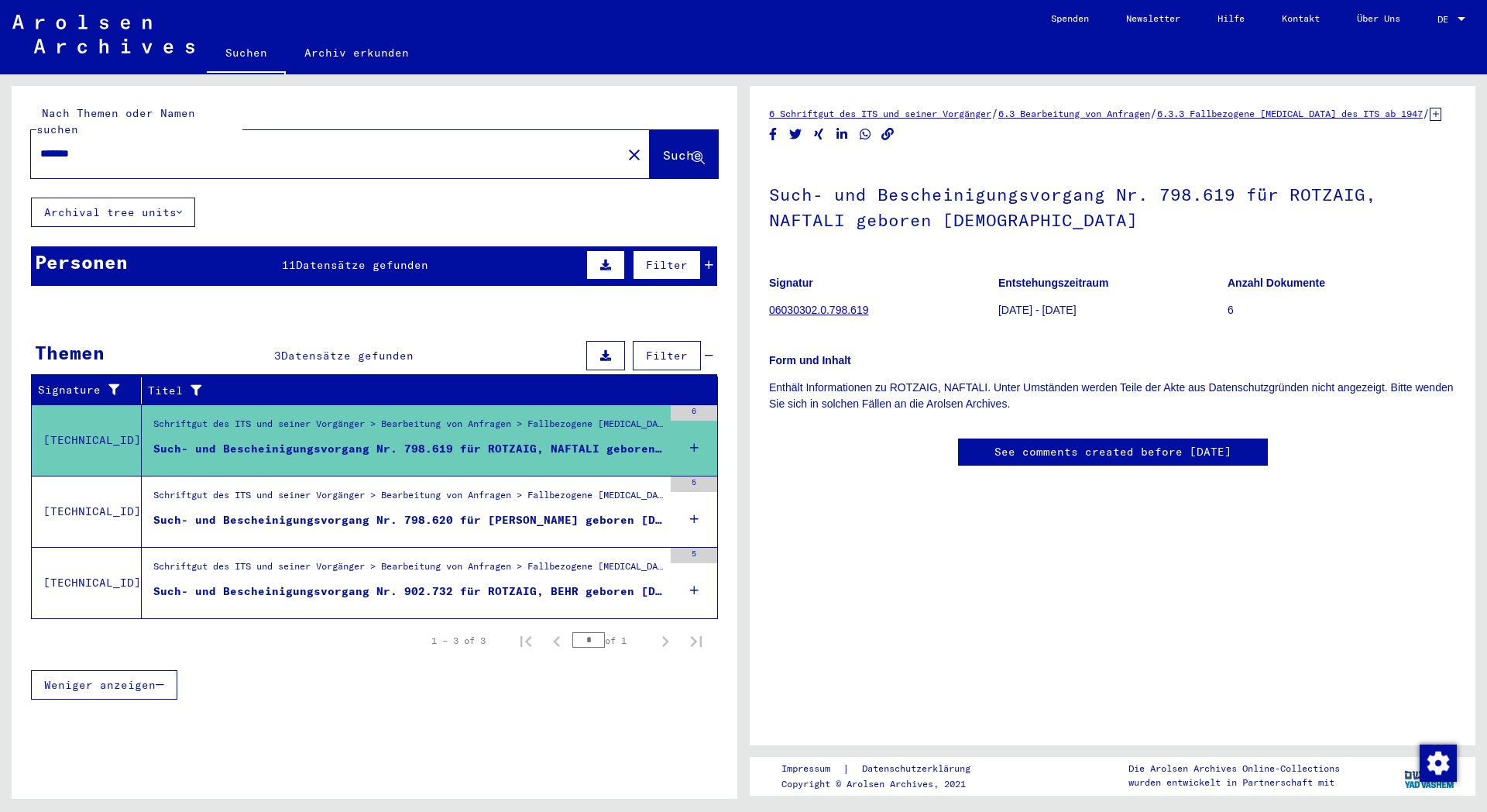
click at [308, 258] on span "Datensätze gefunden" at bounding box center [362, 265] width 133 height 14
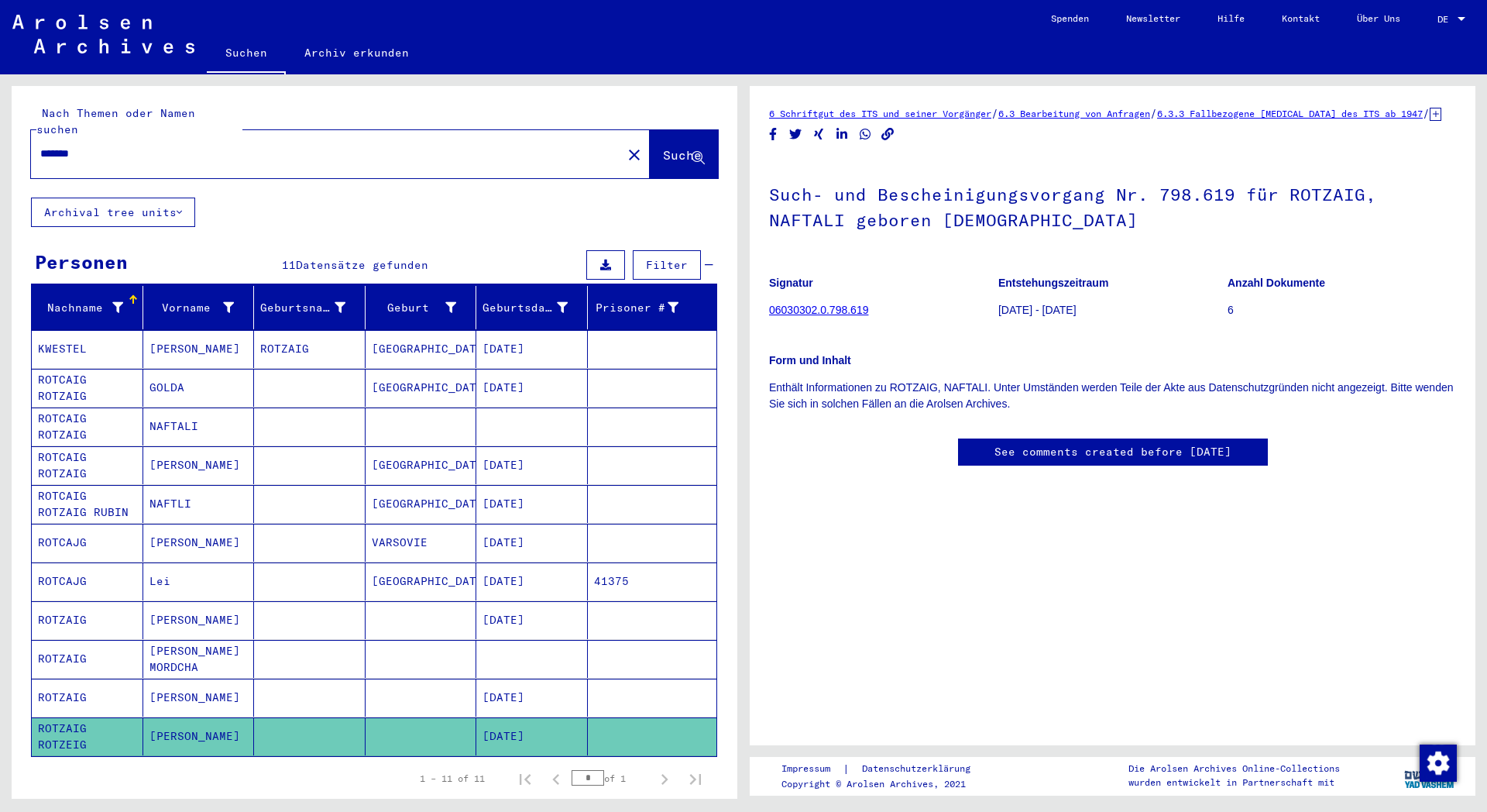
click at [511, 685] on mat-cell "[DATE]" at bounding box center [531, 697] width 111 height 38
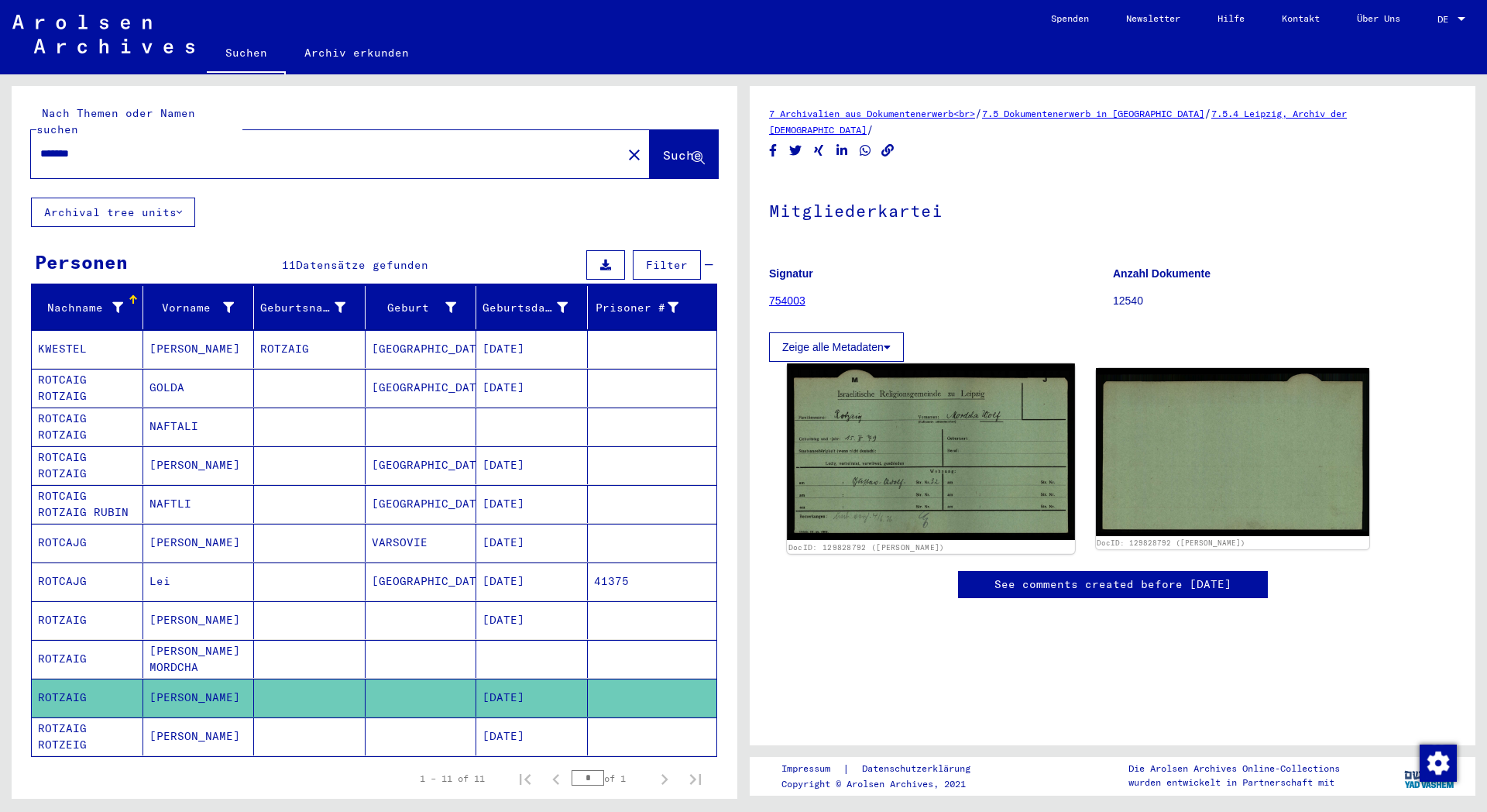
click at [883, 465] on img at bounding box center [931, 451] width 287 height 176
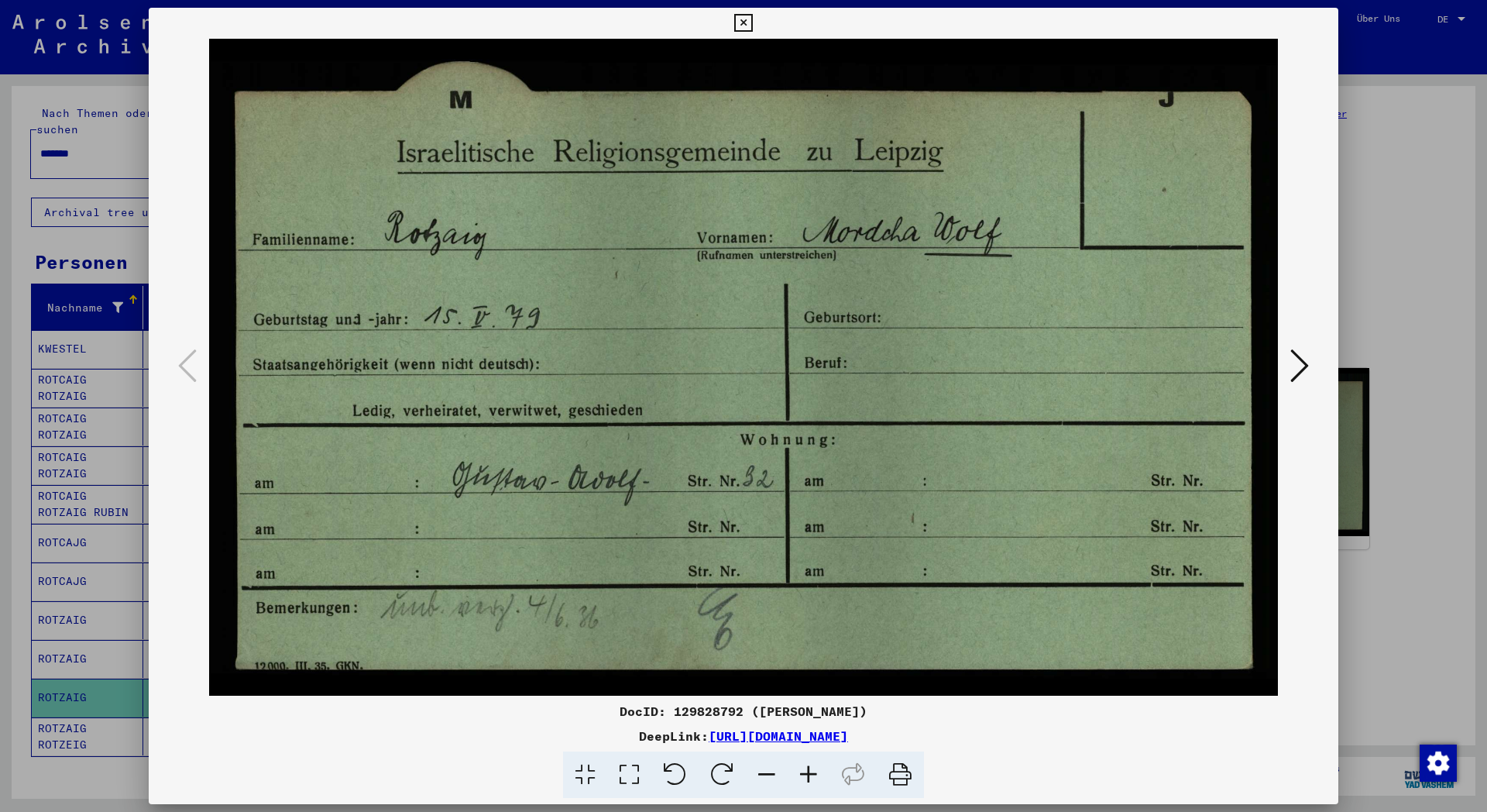
click at [752, 23] on icon at bounding box center [744, 23] width 18 height 19
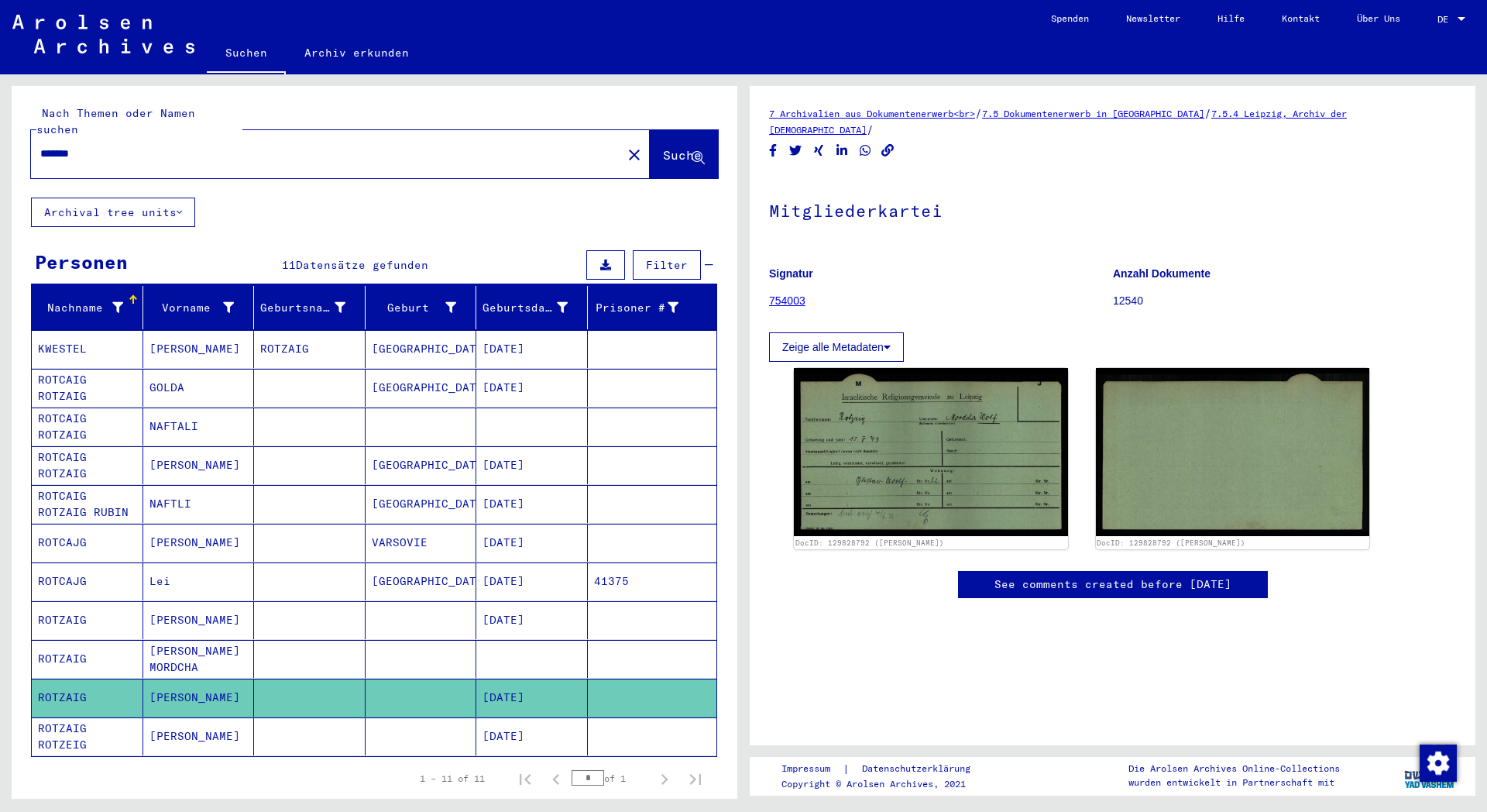
click at [523, 609] on mat-cell "[DATE]" at bounding box center [531, 619] width 111 height 38
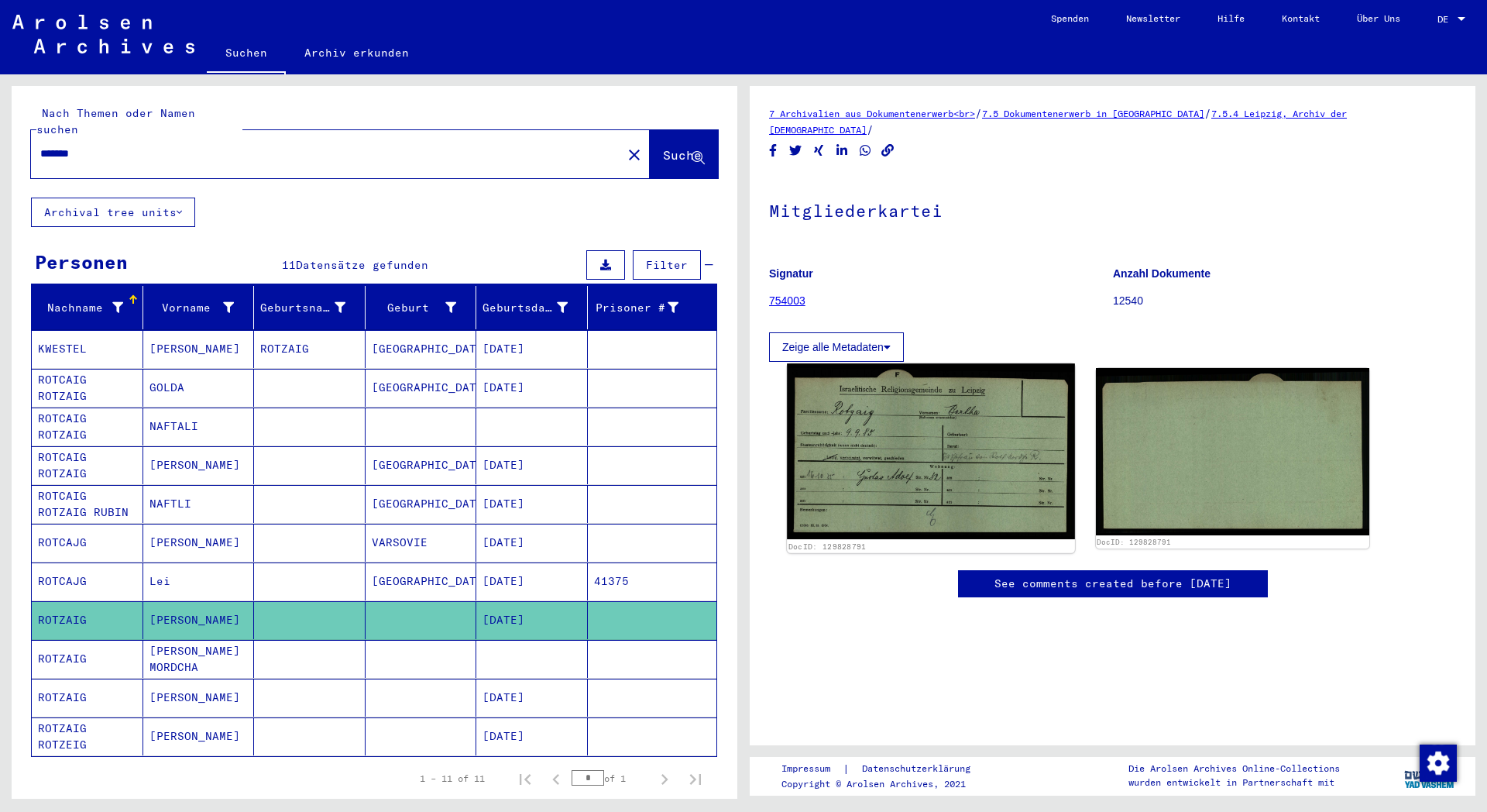
click at [891, 486] on img at bounding box center [931, 450] width 287 height 176
